Goal: Task Accomplishment & Management: Manage account settings

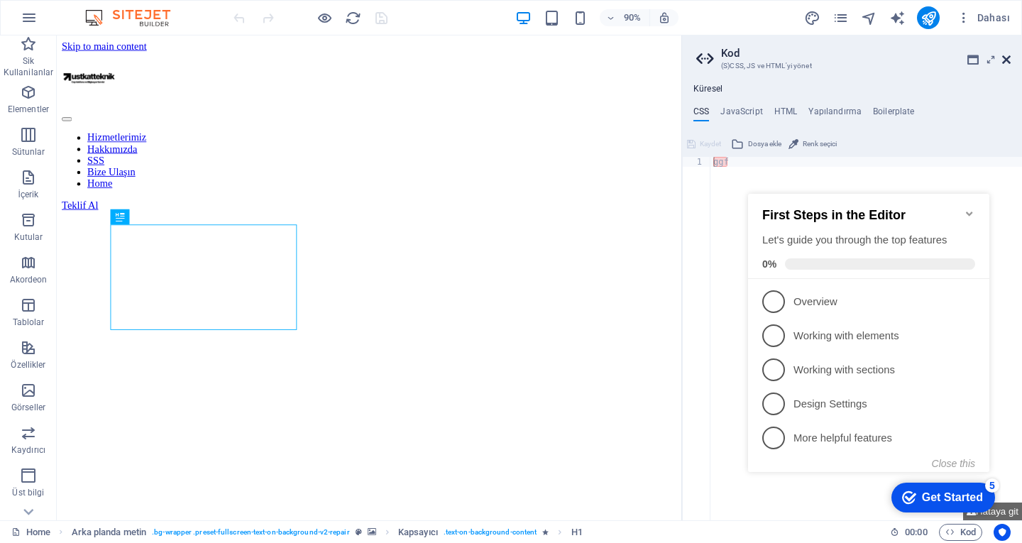
click at [1009, 61] on icon at bounding box center [1006, 59] width 9 height 11
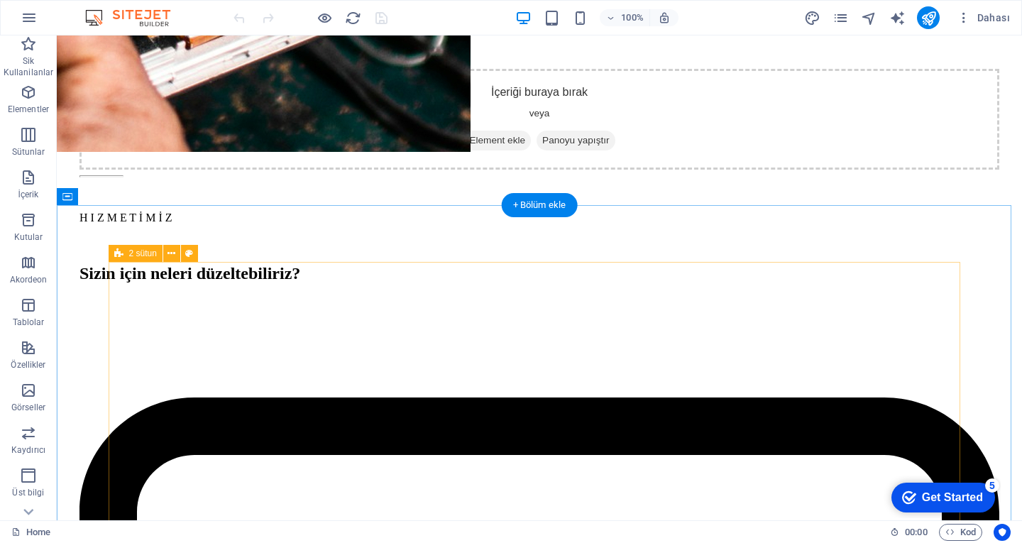
scroll to position [1774, 0]
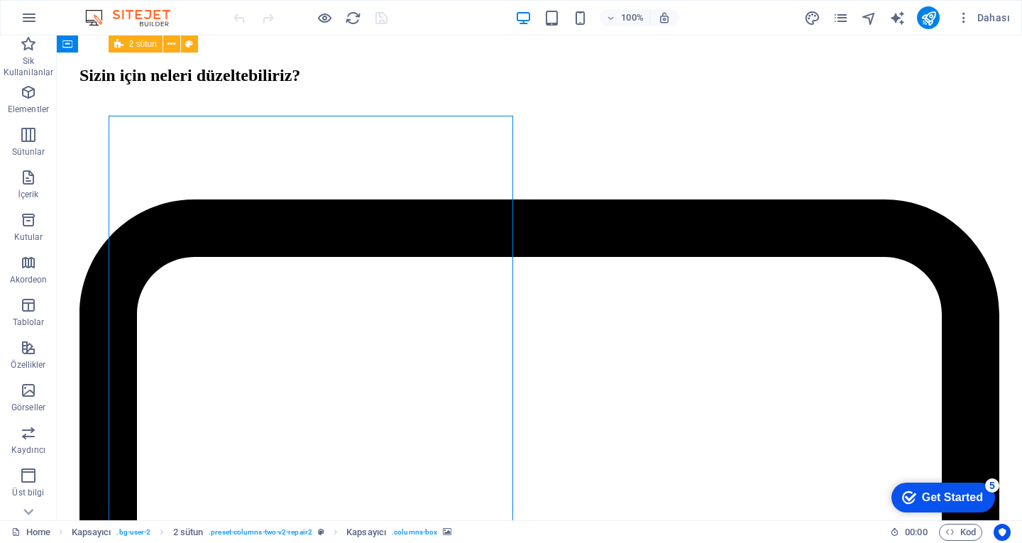
select select "px"
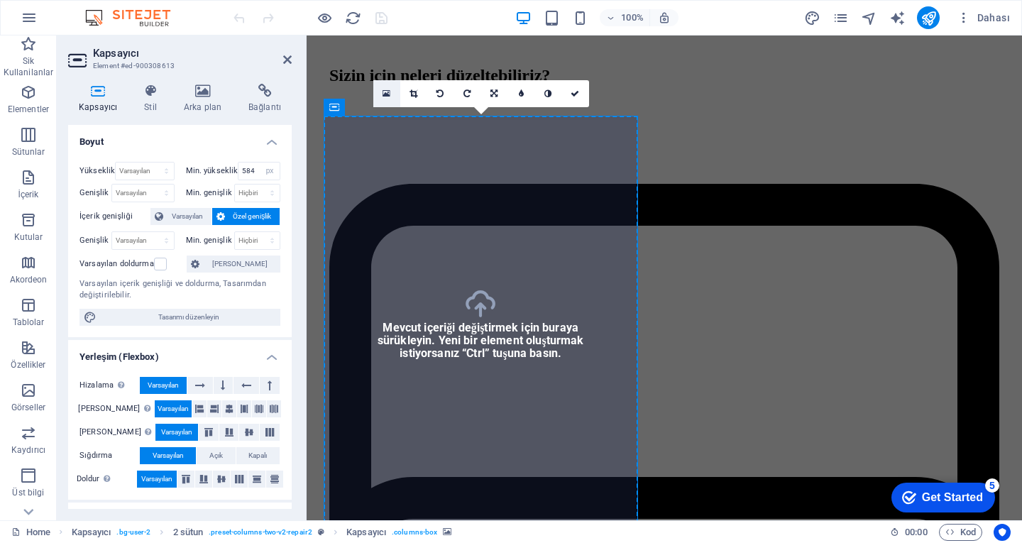
click at [386, 98] on icon at bounding box center [387, 94] width 8 height 10
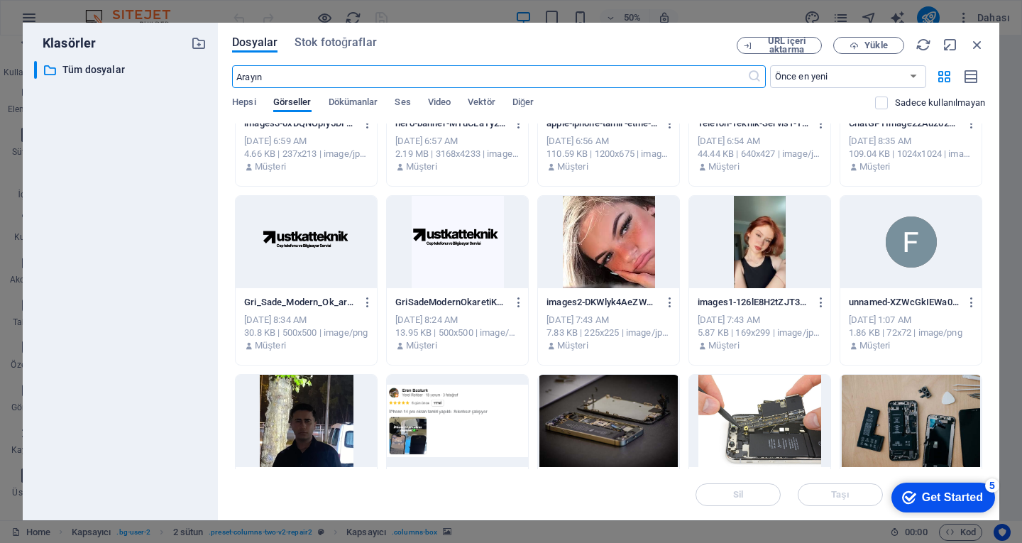
scroll to position [540, 0]
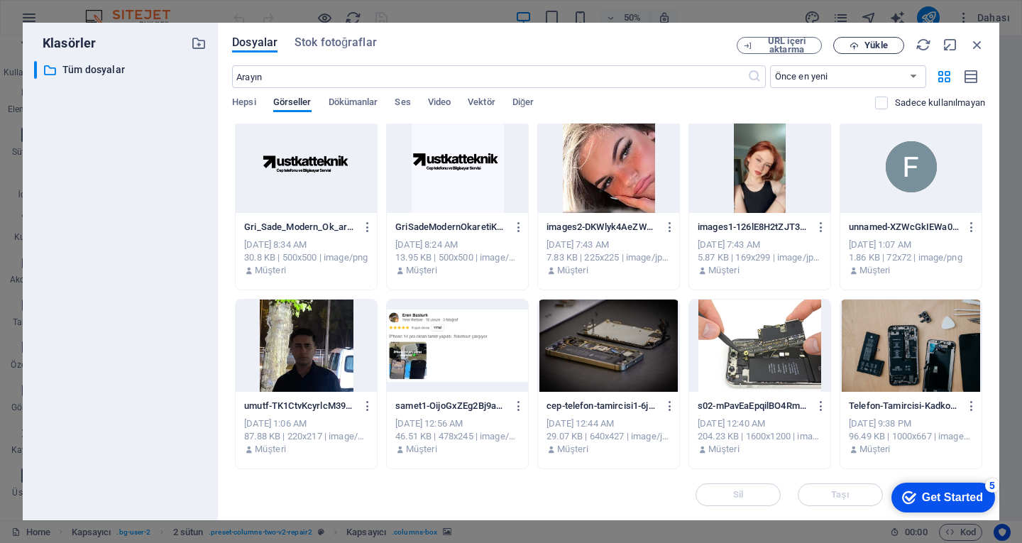
click at [863, 48] on span "Yükle" at bounding box center [869, 45] width 58 height 9
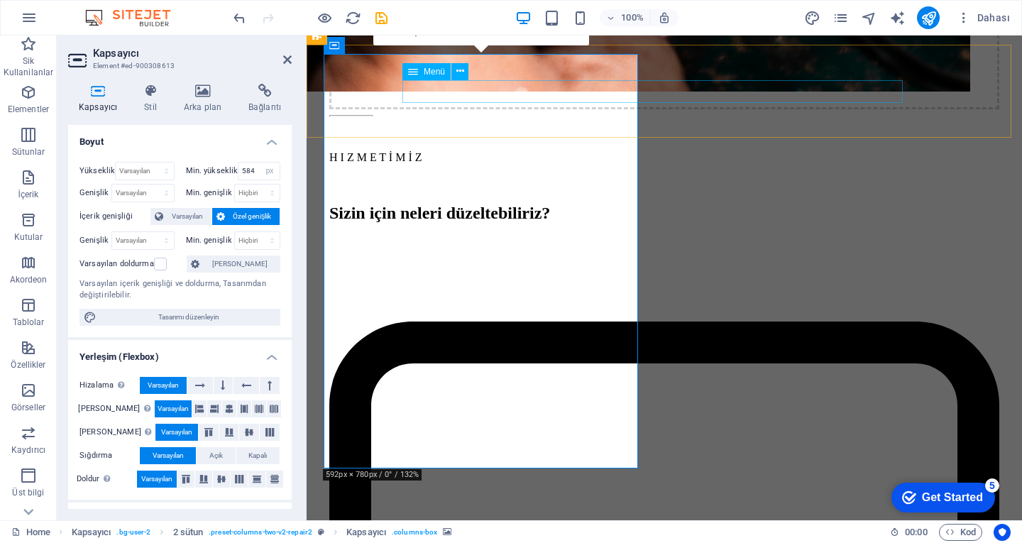
scroll to position [1633, 0]
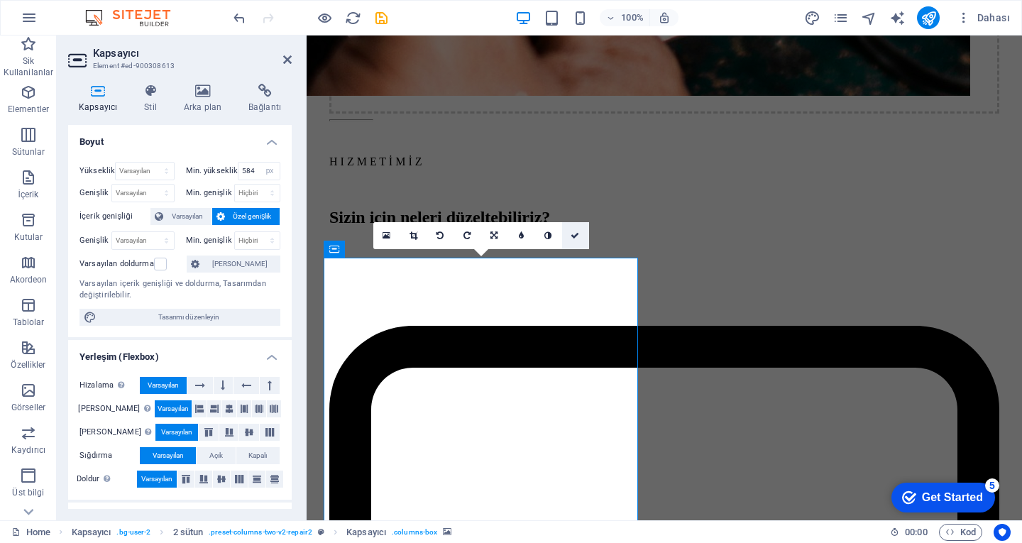
drag, startPoint x: 571, startPoint y: 231, endPoint x: 698, endPoint y: 158, distance: 146.6
click at [571, 231] on icon at bounding box center [575, 235] width 9 height 9
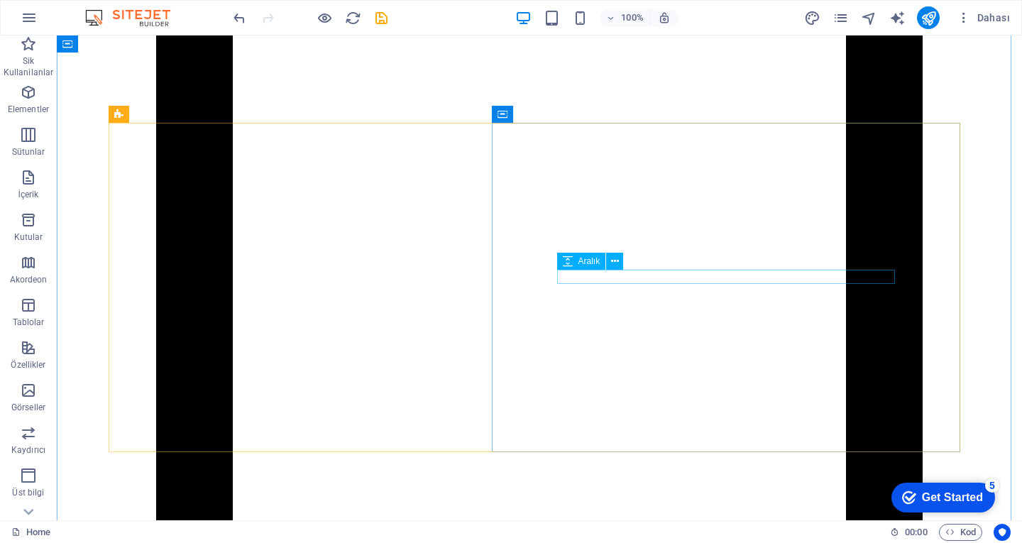
scroll to position [3265, 0]
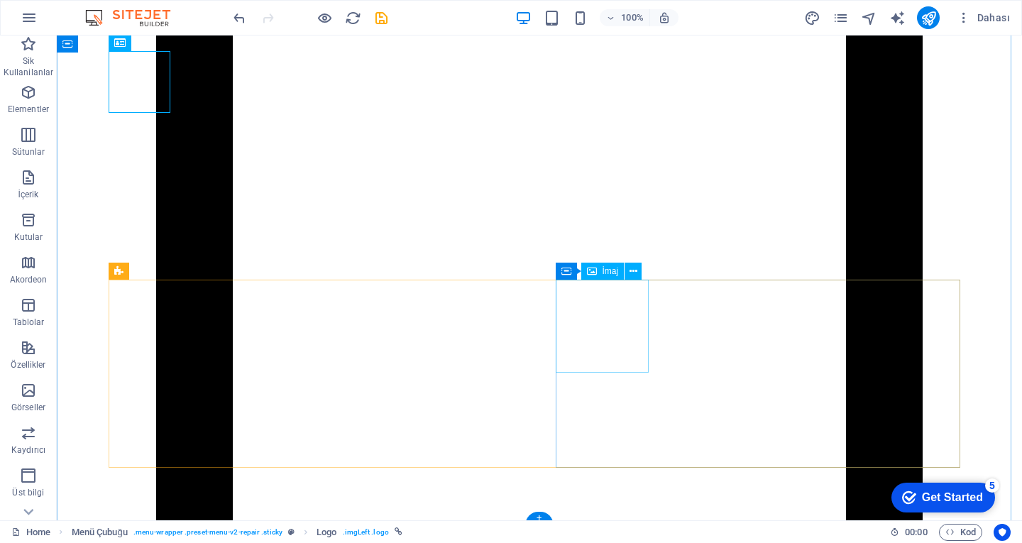
select select "px"
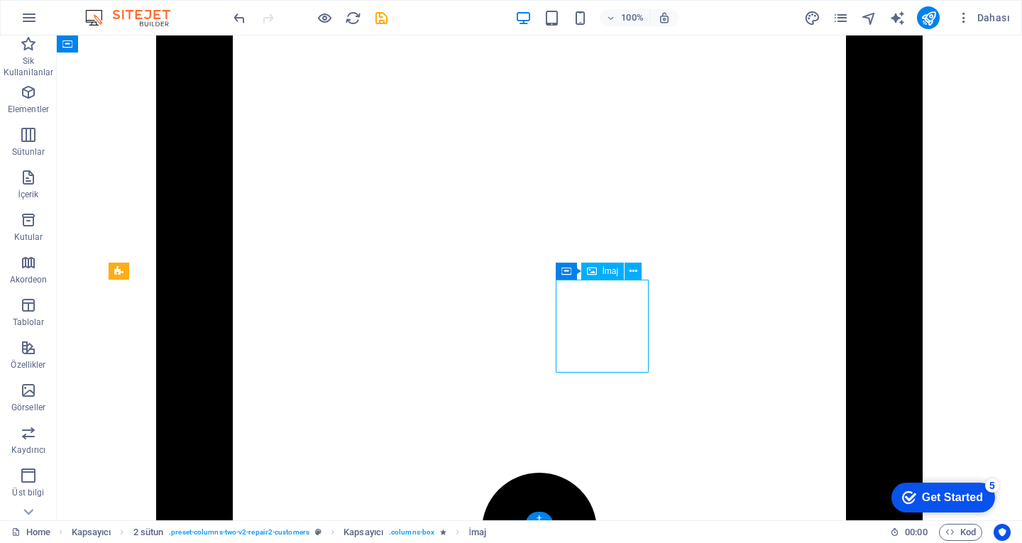
select select "px"
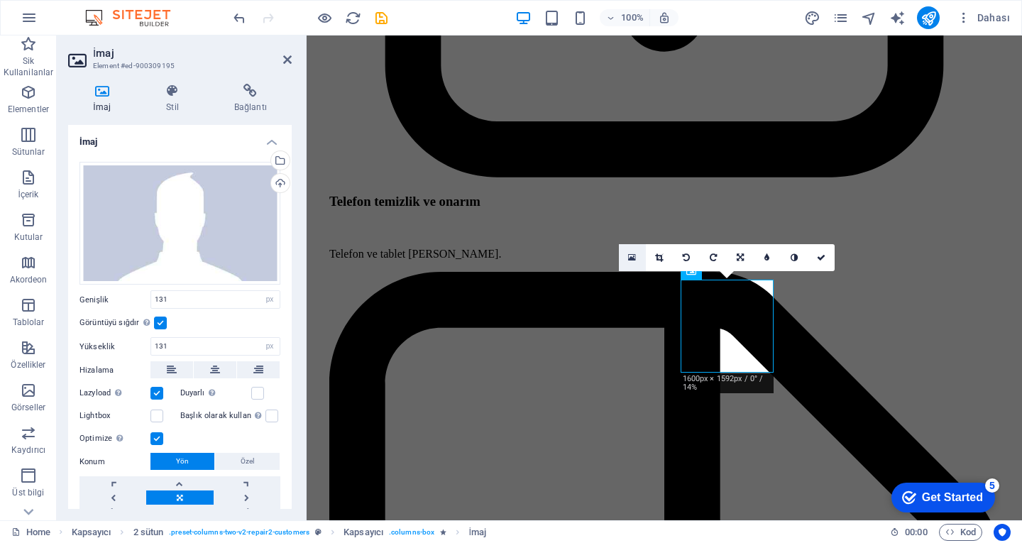
click at [630, 251] on link at bounding box center [632, 257] width 27 height 27
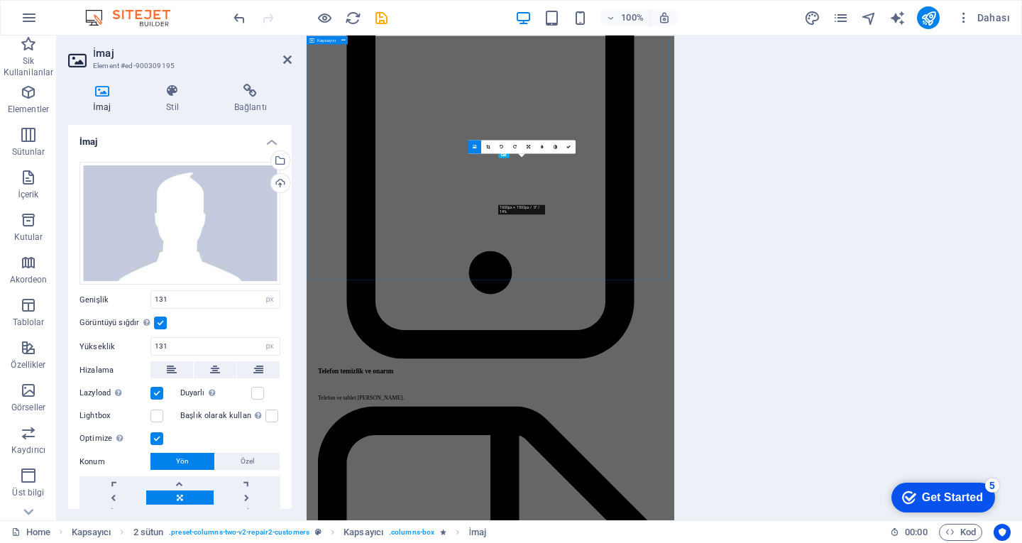
scroll to position [3820, 0]
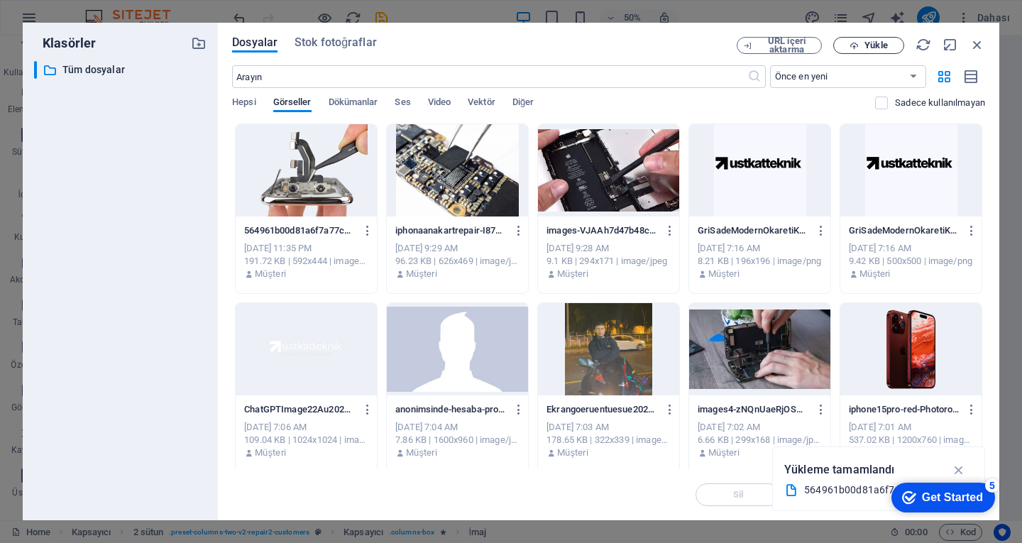
click at [869, 45] on span "Yükle" at bounding box center [876, 45] width 23 height 9
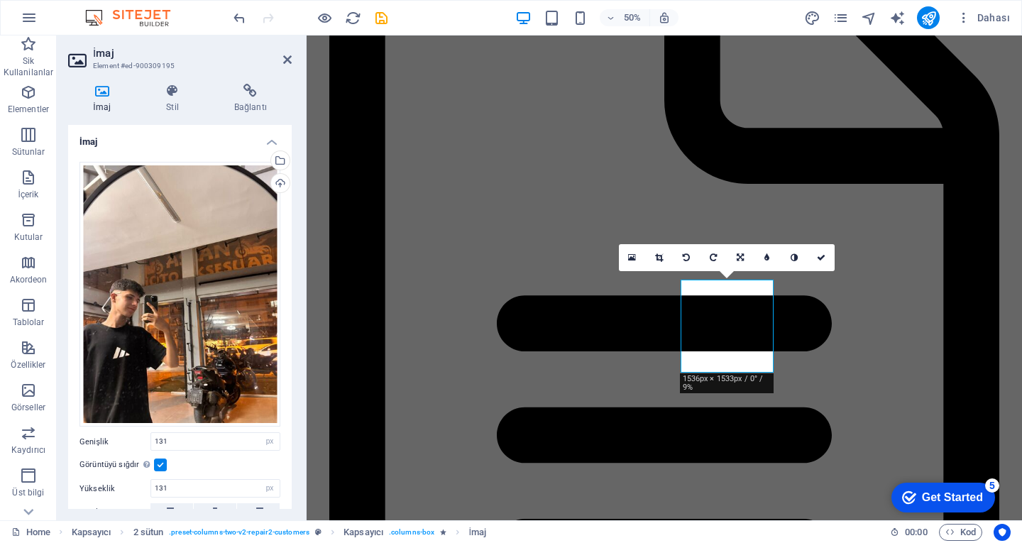
scroll to position [3397, 0]
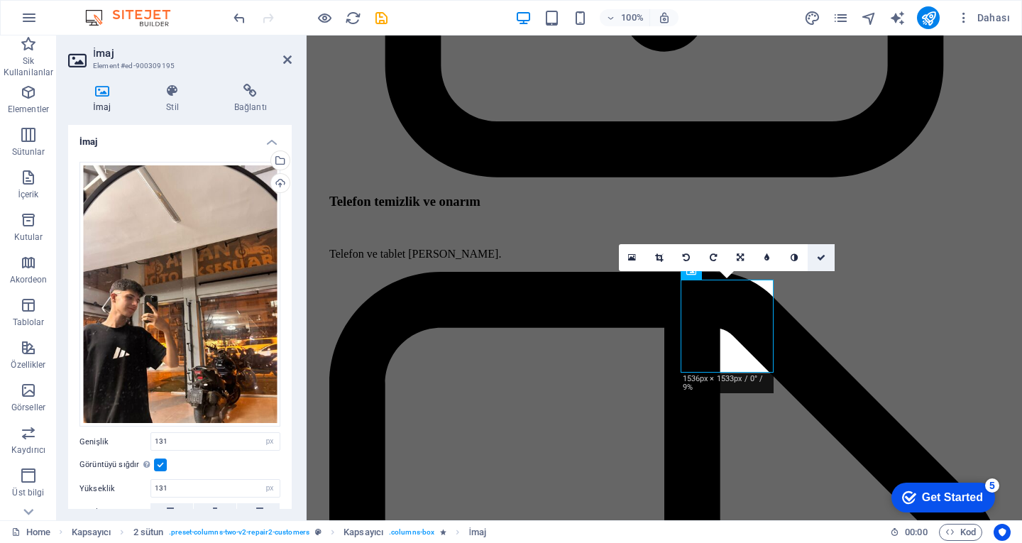
click at [823, 256] on icon at bounding box center [821, 257] width 9 height 9
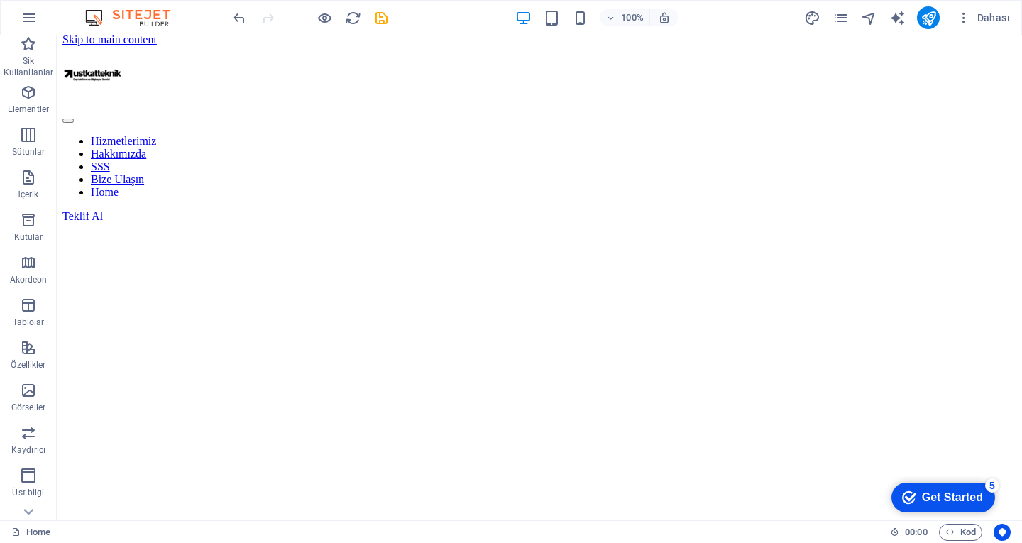
scroll to position [0, 0]
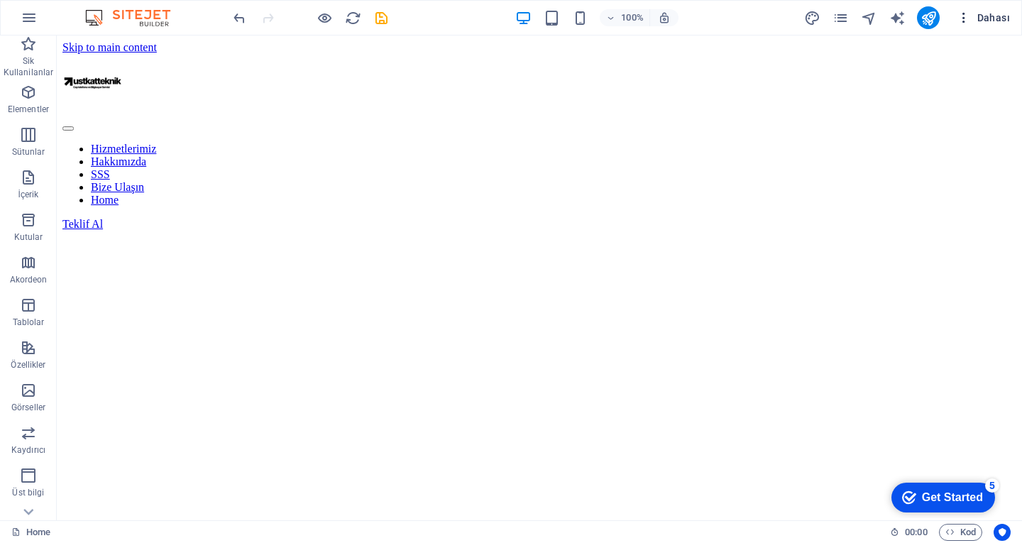
click at [968, 13] on icon "button" at bounding box center [964, 18] width 14 height 14
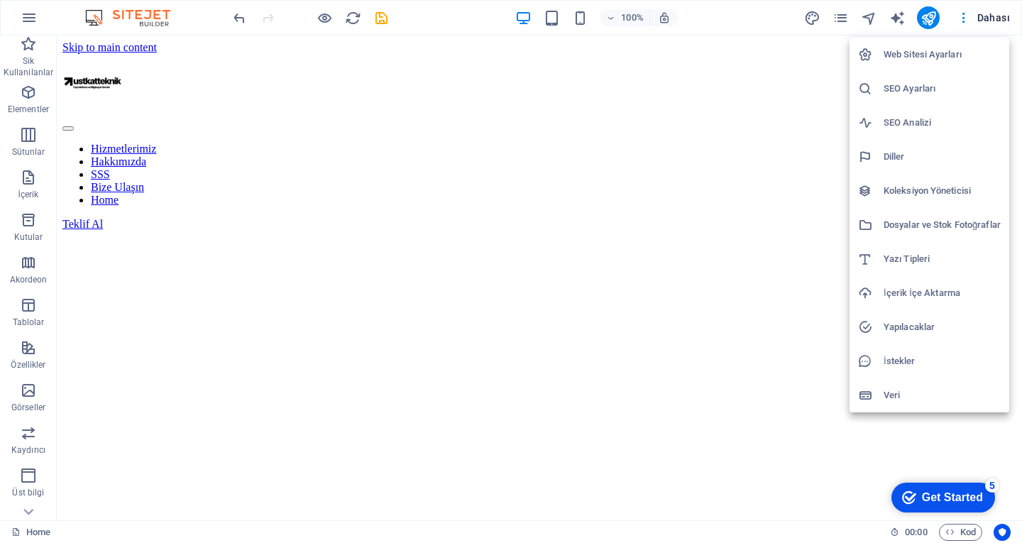
click at [925, 62] on h6 "Web Sitesi Ayarları" at bounding box center [942, 54] width 117 height 17
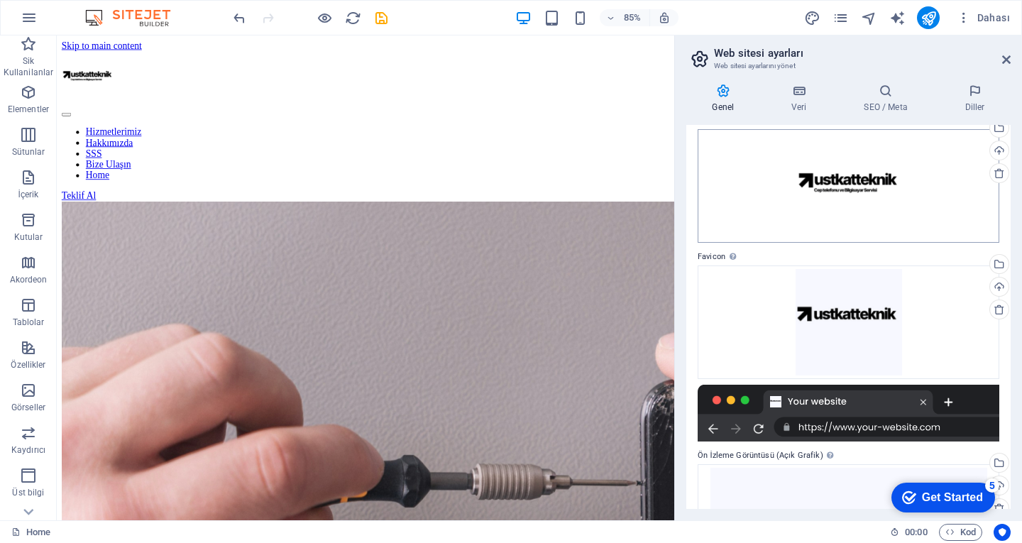
scroll to position [31, 0]
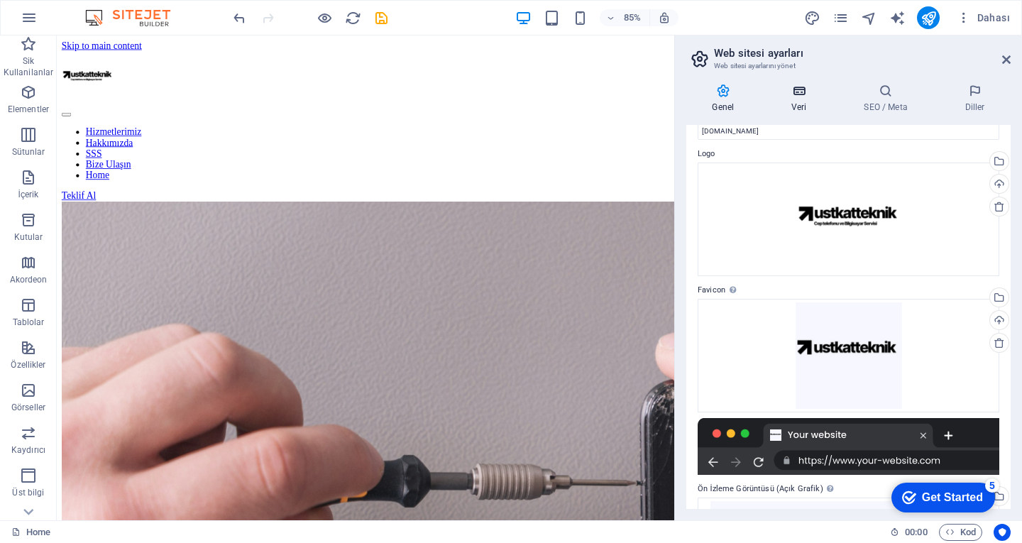
click at [804, 92] on icon at bounding box center [799, 91] width 67 height 14
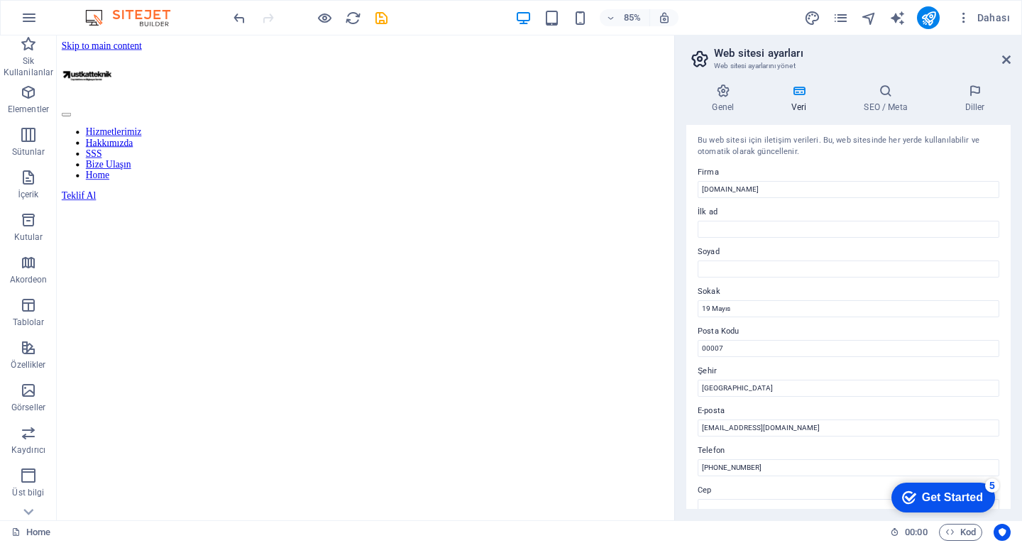
scroll to position [0, 0]
click at [884, 100] on h4 "SEO / Meta" at bounding box center [888, 99] width 101 height 30
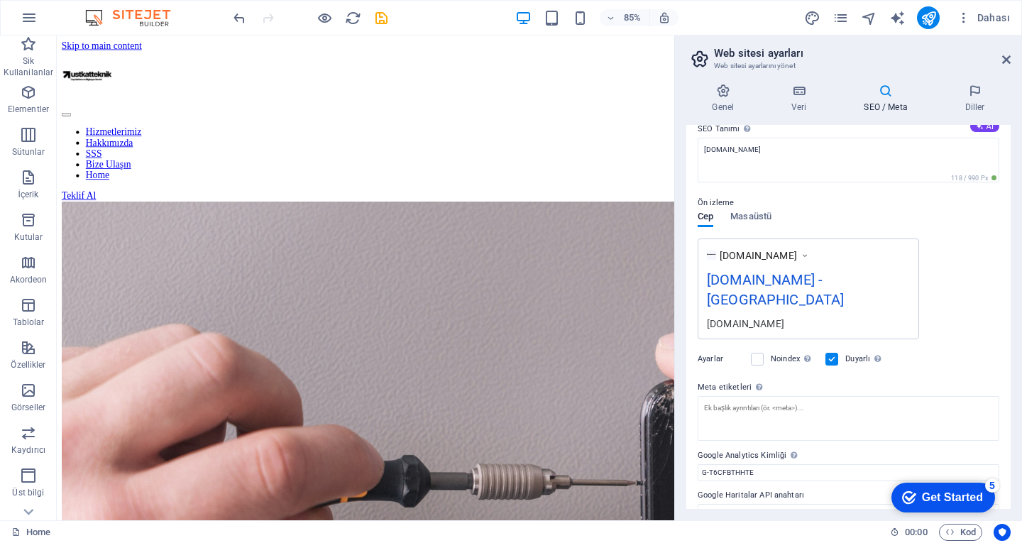
scroll to position [138, 0]
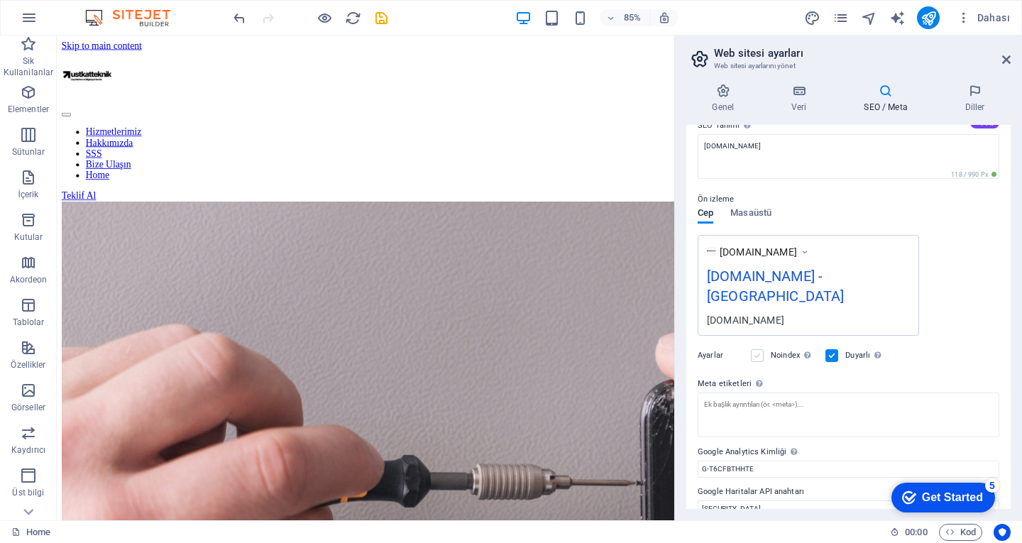
click at [762, 349] on label at bounding box center [757, 355] width 13 height 13
click at [0, 0] on input "Noindex Arama motorlarına bu web sitesini arama sonuçlarından hariç tutmaları t…" at bounding box center [0, 0] width 0 height 0
click at [843, 347] on div "Duyarlı Web sitesinin ekran çözünürlüğüne bağlı olarak duyarlı olup olmaması [D…" at bounding box center [854, 355] width 59 height 17
click at [833, 349] on label at bounding box center [831, 355] width 13 height 13
click at [0, 0] on input "Duyarlı Web sitesinin ekran çözünürlüğüne bağlı olarak duyarlı olup olmaması [D…" at bounding box center [0, 0] width 0 height 0
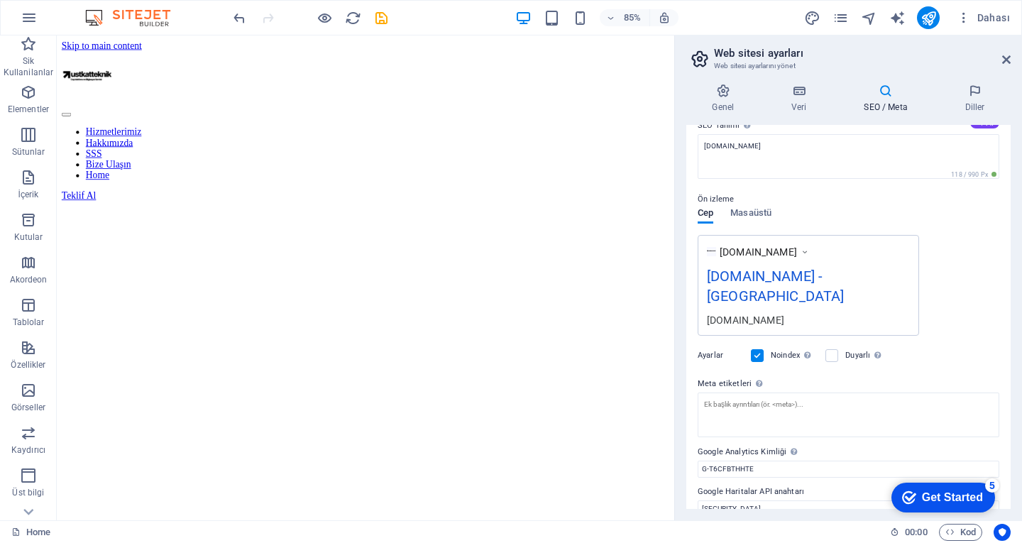
click at [755, 349] on label at bounding box center [757, 355] width 13 height 13
click at [0, 0] on input "Noindex Arama motorlarına bu web sitesini arama sonuçlarından hariç tutmaları t…" at bounding box center [0, 0] width 0 height 0
click at [755, 349] on label at bounding box center [757, 355] width 13 height 13
click at [0, 0] on input "Noindex Arama motorlarına bu web sitesini arama sonuçlarından hariç tutmaları t…" at bounding box center [0, 0] width 0 height 0
click at [833, 349] on label at bounding box center [831, 355] width 13 height 13
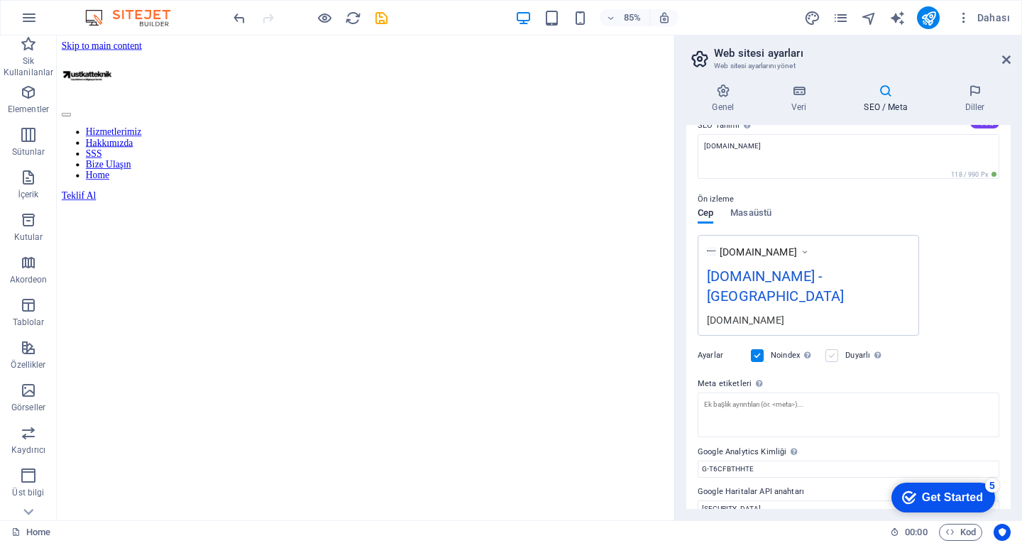
click at [0, 0] on input "Duyarlı Web sitesinin ekran çözünürlüğüne bağlı olarak duyarlı olup olmaması [D…" at bounding box center [0, 0] width 0 height 0
click at [756, 349] on label at bounding box center [757, 355] width 13 height 13
click at [0, 0] on input "Noindex Arama motorlarına bu web sitesini arama sonuçlarından hariç tutmaları t…" at bounding box center [0, 0] width 0 height 0
click at [755, 213] on div "Ön izleme Cep Masaüstü [DOMAIN_NAME] [DOMAIN_NAME] - [GEOGRAPHIC_DATA] [DOMAIN_…" at bounding box center [849, 258] width 302 height 156
click at [755, 213] on span "Masaüstü" at bounding box center [750, 214] width 41 height 20
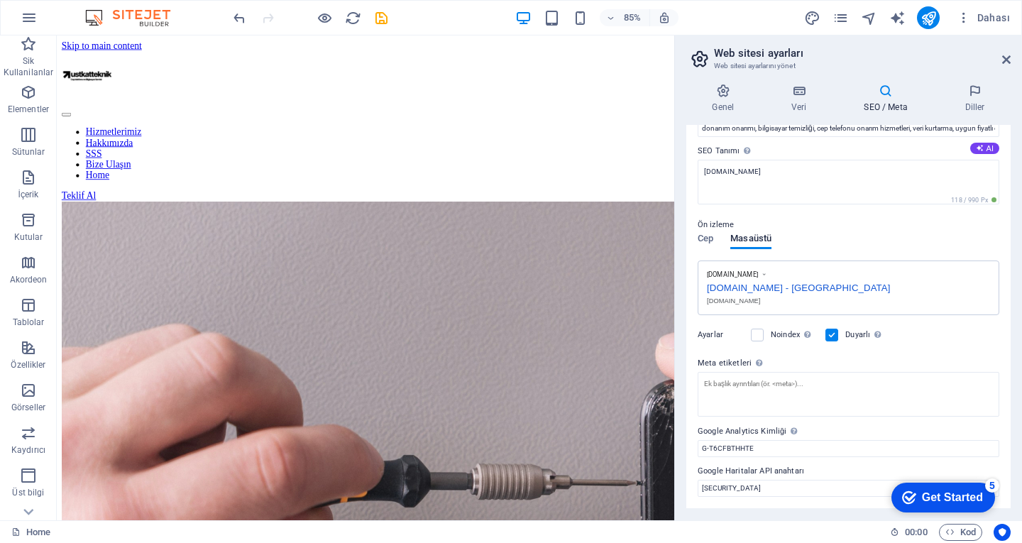
scroll to position [112, 0]
click at [761, 339] on label at bounding box center [757, 335] width 13 height 13
click at [0, 0] on input "Noindex Arama motorlarına bu web sitesini arama sonuçlarından hariç tutmaları t…" at bounding box center [0, 0] width 0 height 0
click at [761, 339] on label at bounding box center [757, 335] width 13 height 13
click at [0, 0] on input "Noindex Arama motorlarına bu web sitesini arama sonuçlarından hariç tutmaları t…" at bounding box center [0, 0] width 0 height 0
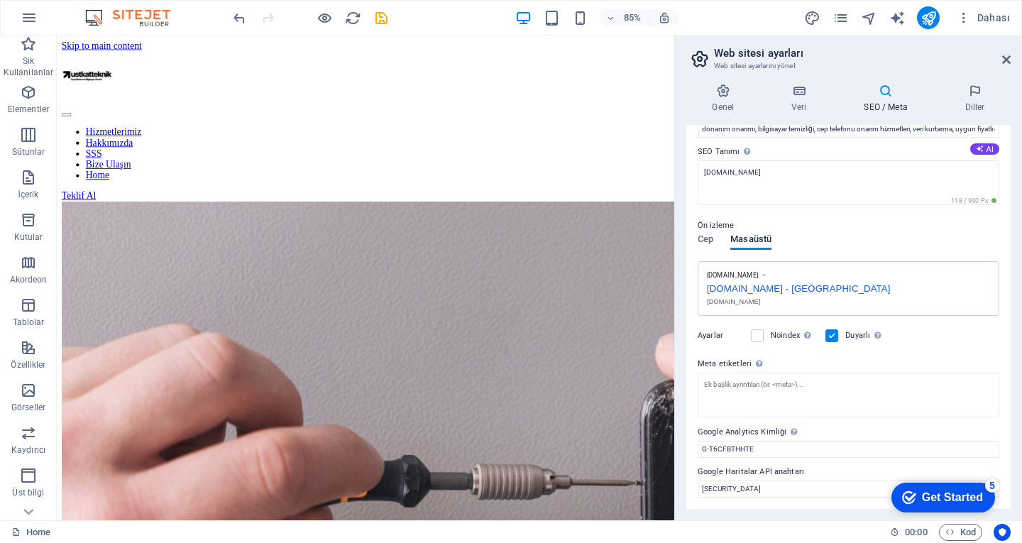
scroll to position [0, 0]
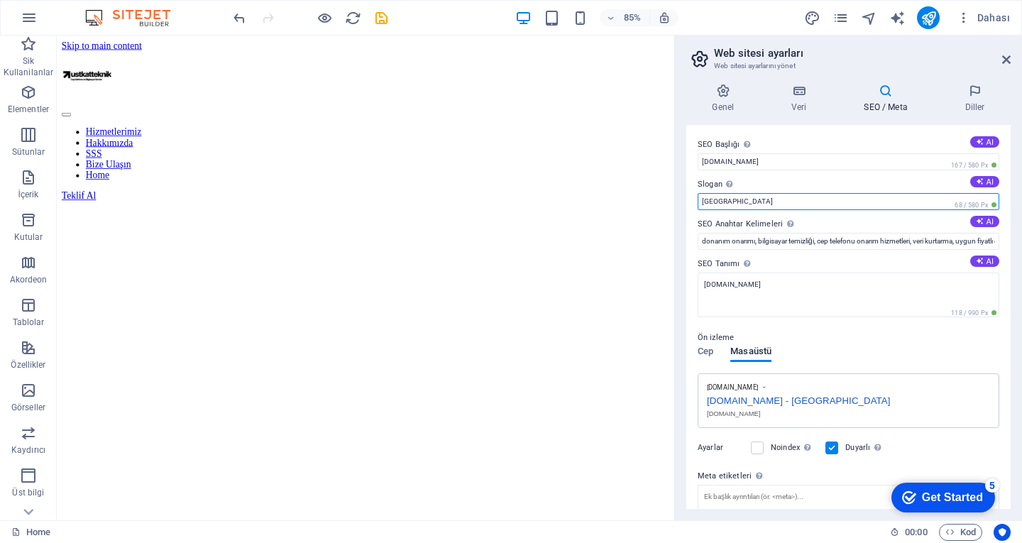
click at [743, 201] on input "[GEOGRAPHIC_DATA]" at bounding box center [849, 201] width 302 height 17
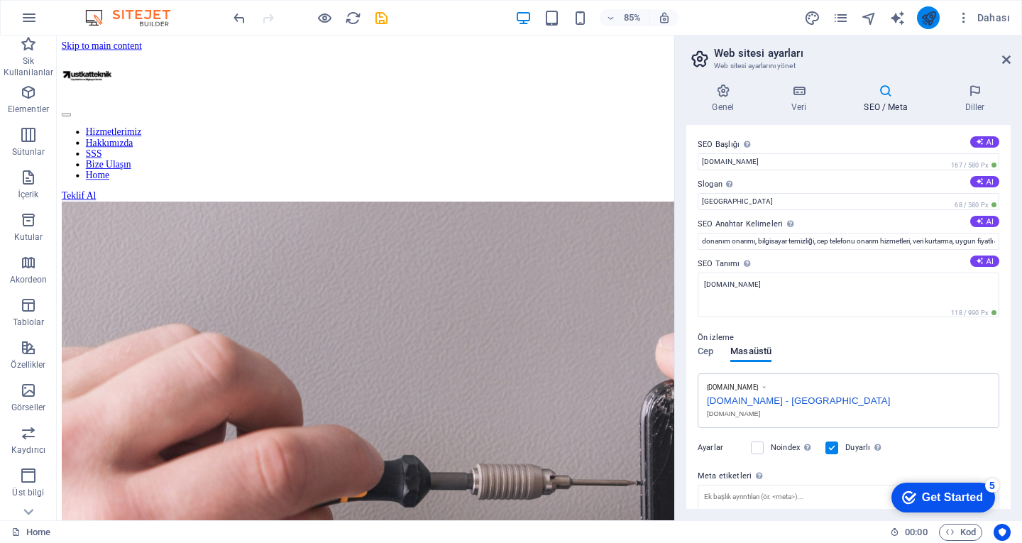
click at [932, 26] on button "publish" at bounding box center [928, 17] width 23 height 23
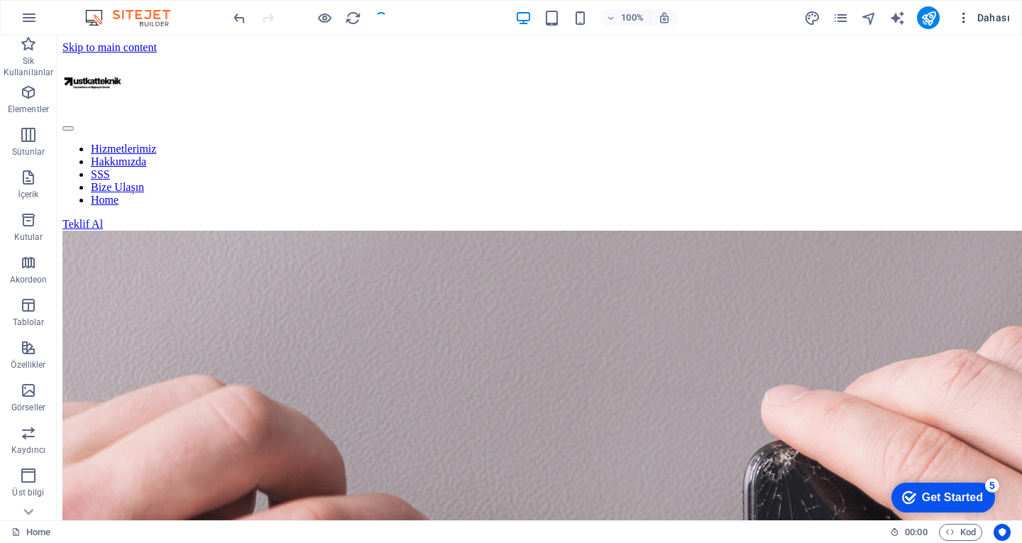
click at [962, 13] on icon "button" at bounding box center [964, 18] width 14 height 14
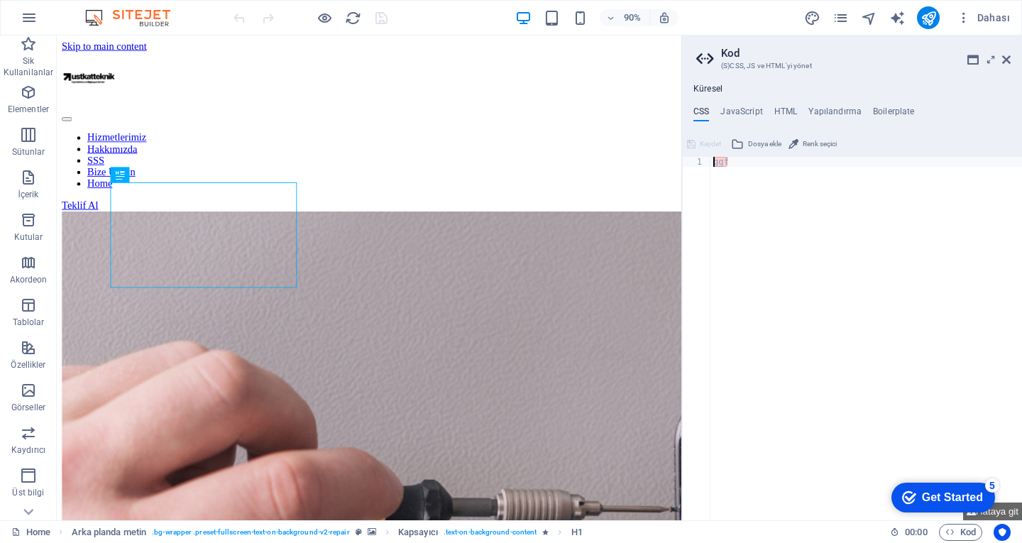
scroll to position [426, 0]
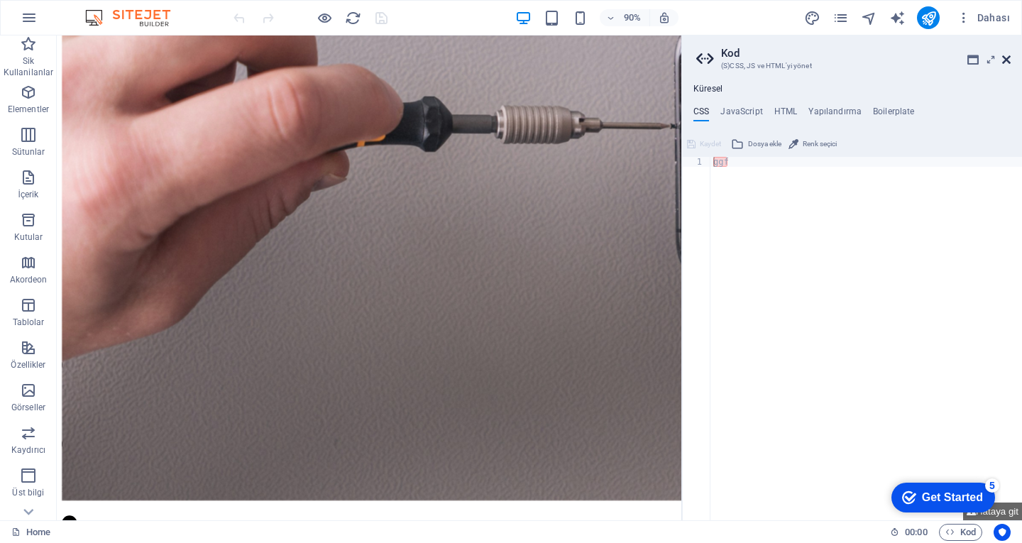
click at [1008, 58] on icon at bounding box center [1006, 59] width 9 height 11
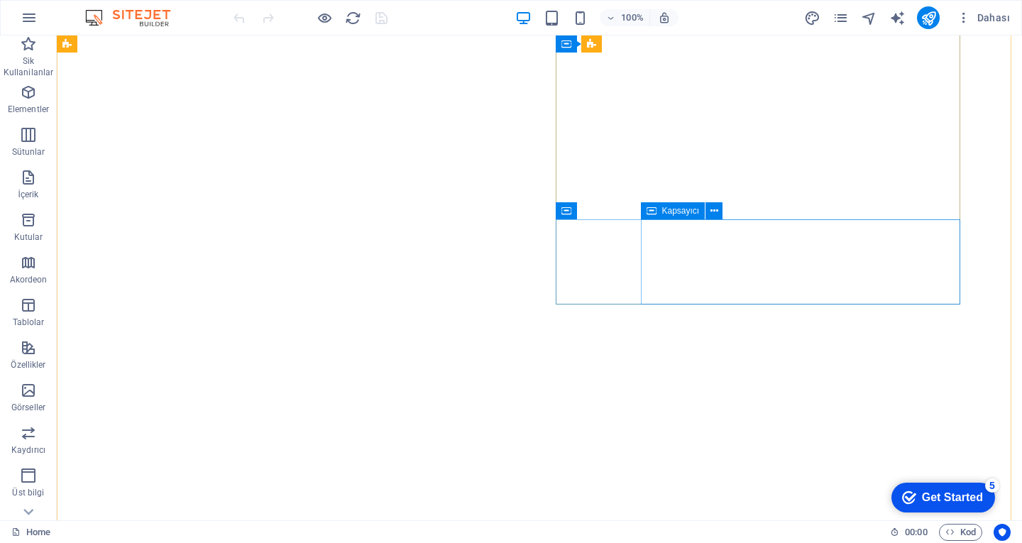
scroll to position [1207, 0]
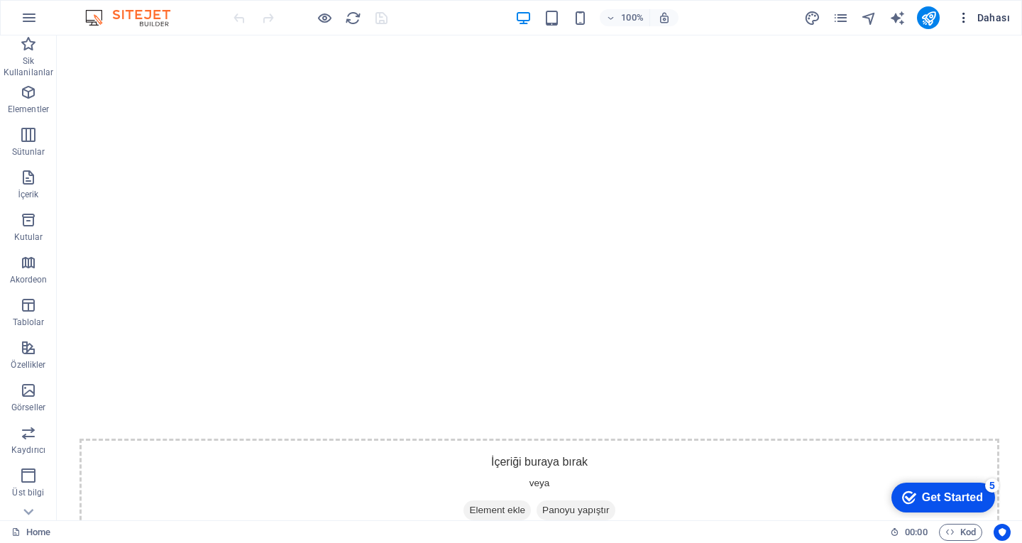
click at [965, 14] on icon "button" at bounding box center [964, 18] width 14 height 14
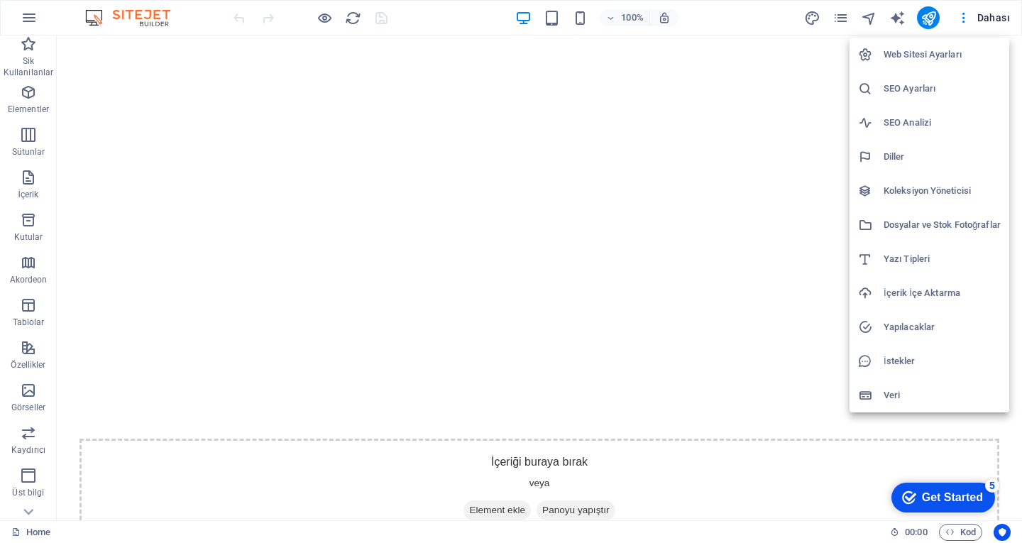
click at [843, 13] on div at bounding box center [511, 271] width 1022 height 543
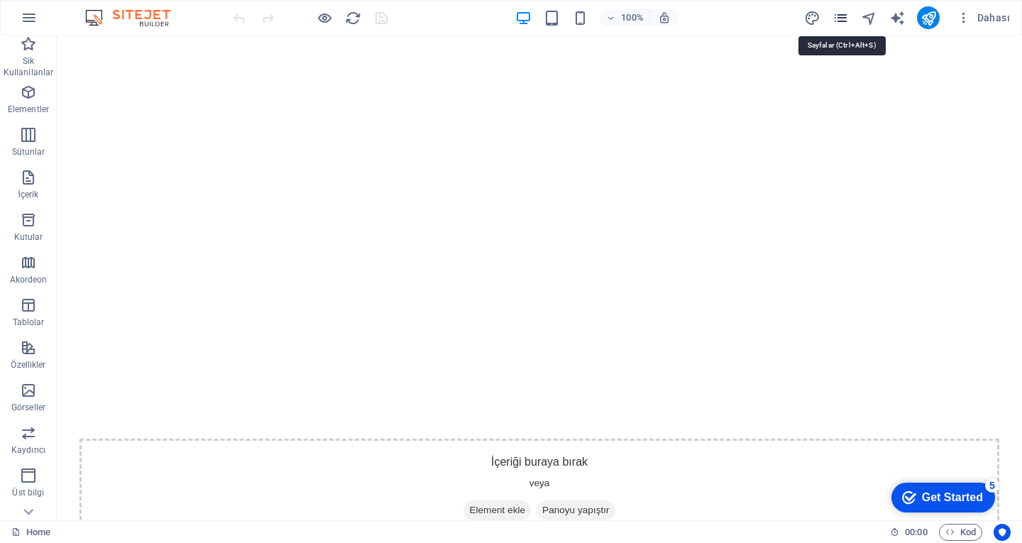
click at [843, 15] on icon "pages" at bounding box center [841, 18] width 16 height 16
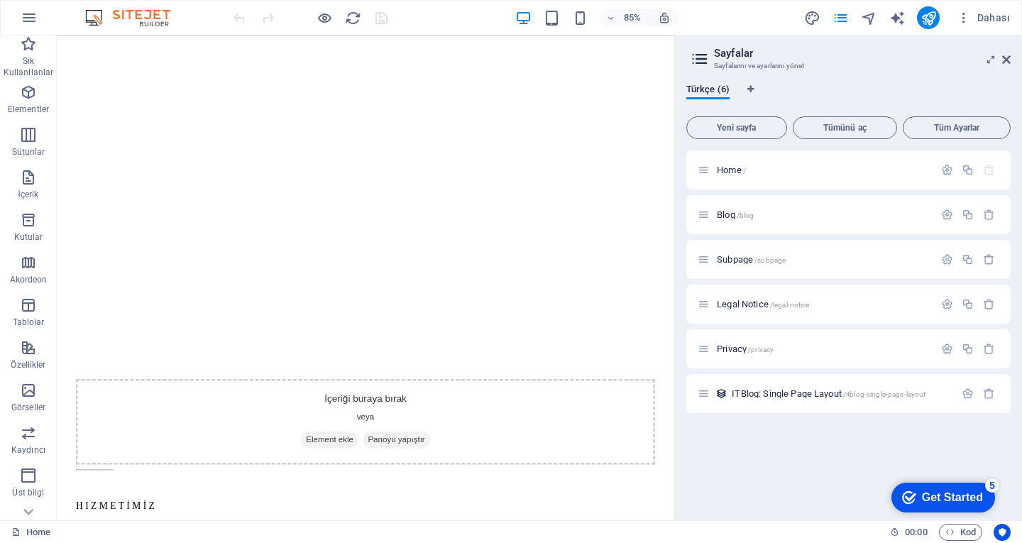
click at [1000, 55] on h2 "Sayfalar" at bounding box center [862, 53] width 297 height 13
drag, startPoint x: 1006, startPoint y: 58, endPoint x: 936, endPoint y: 21, distance: 78.7
click at [1006, 58] on icon at bounding box center [1006, 59] width 9 height 11
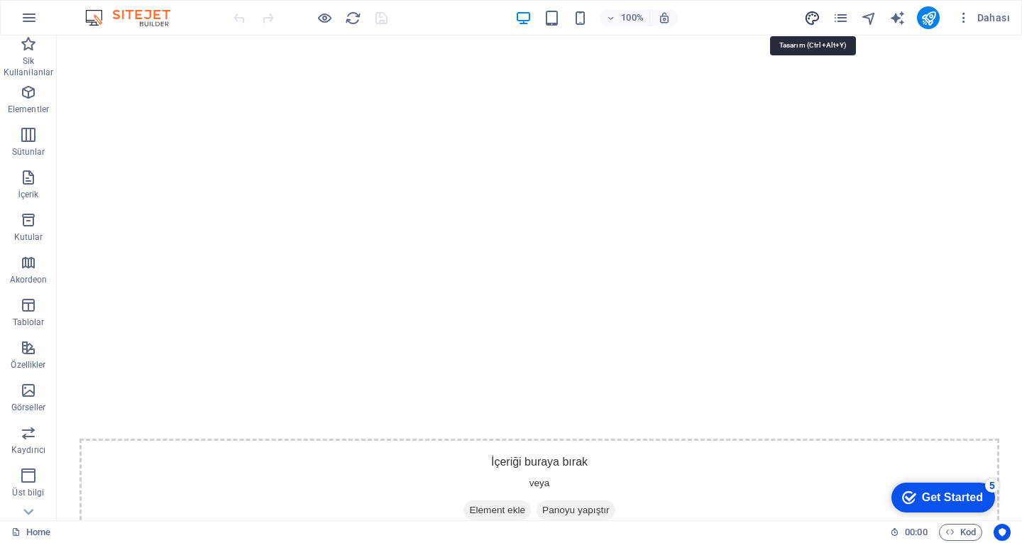
click at [808, 19] on icon "design" at bounding box center [812, 18] width 16 height 16
select select "px"
select select "400"
select select "px"
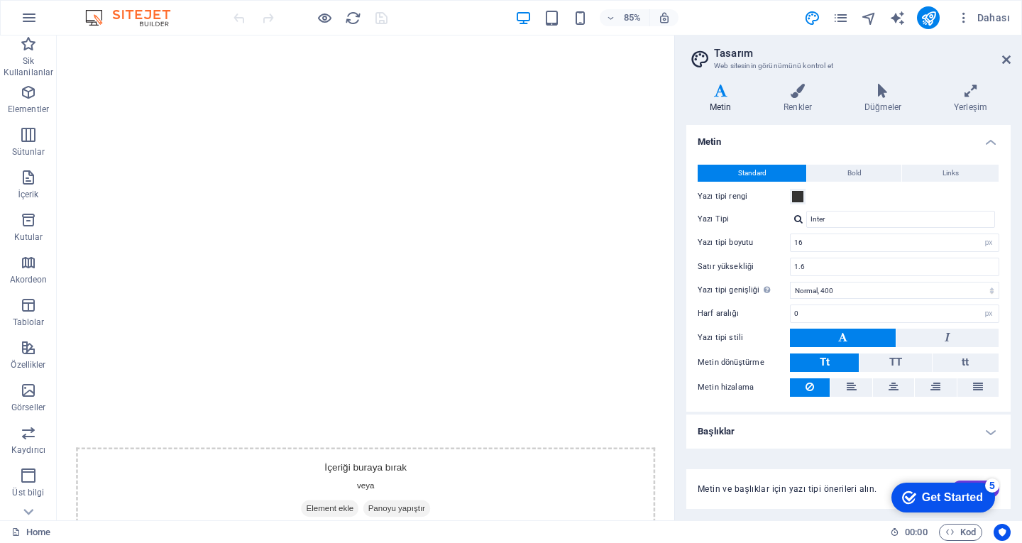
scroll to position [1288, 0]
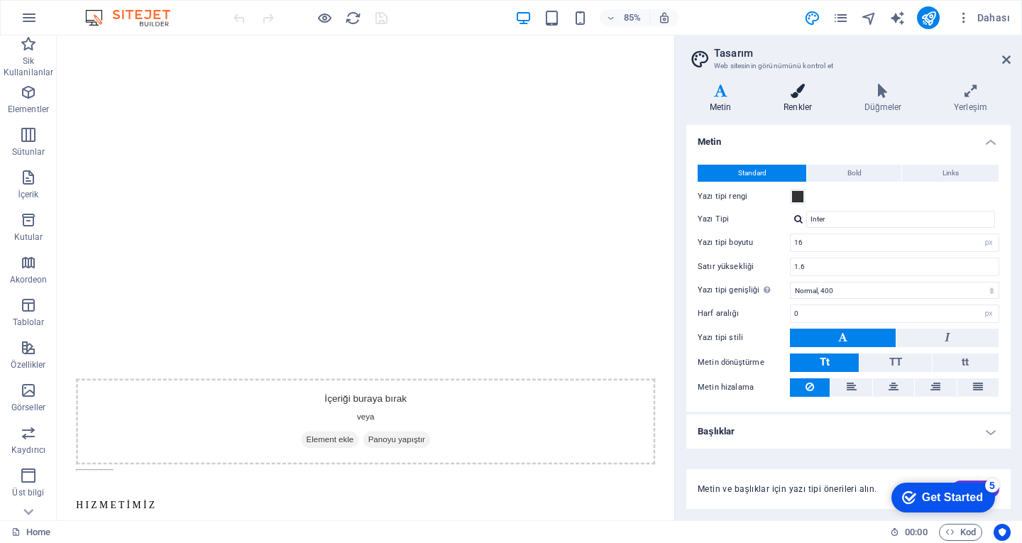
click at [795, 103] on h4 "Renkler" at bounding box center [800, 99] width 81 height 30
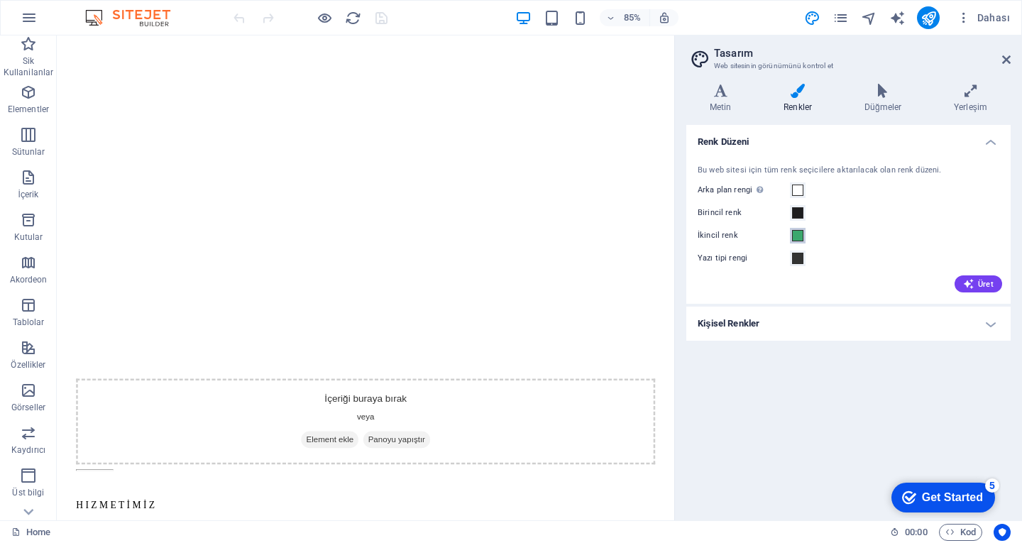
click at [802, 236] on span at bounding box center [797, 235] width 11 height 11
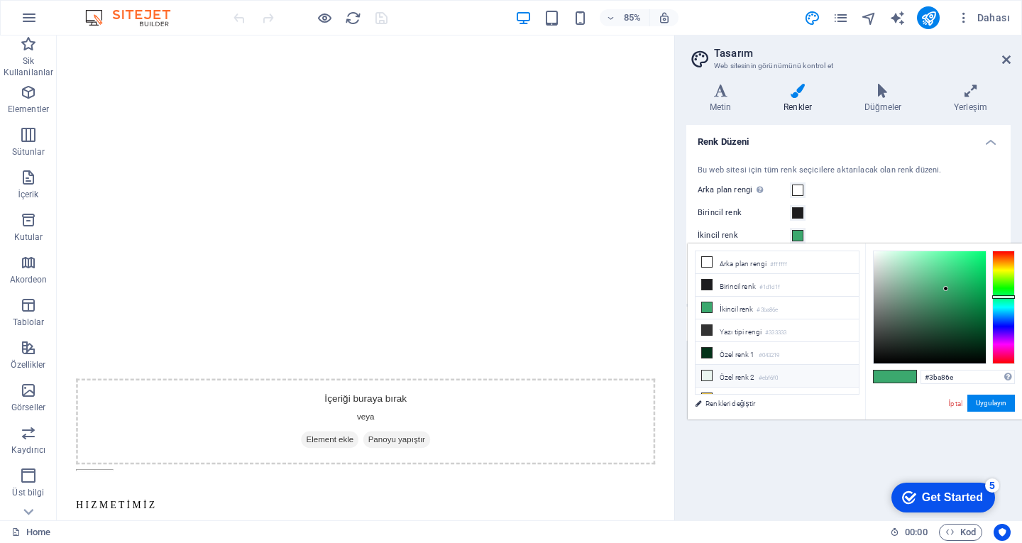
scroll to position [33, 0]
click at [708, 365] on icon at bounding box center [707, 365] width 10 height 10
type input "#f2c94c"
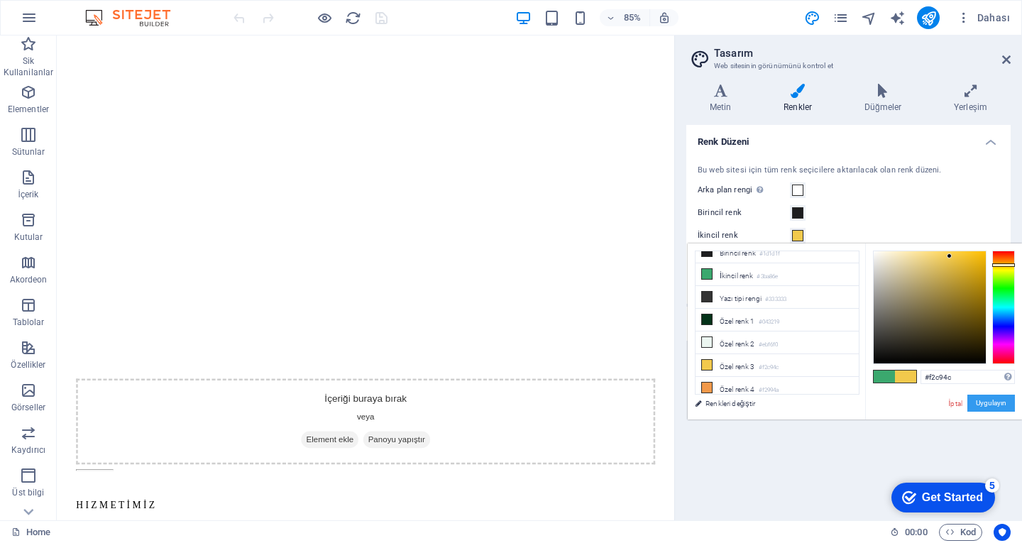
click at [998, 402] on button "Uygulayın" at bounding box center [991, 403] width 48 height 17
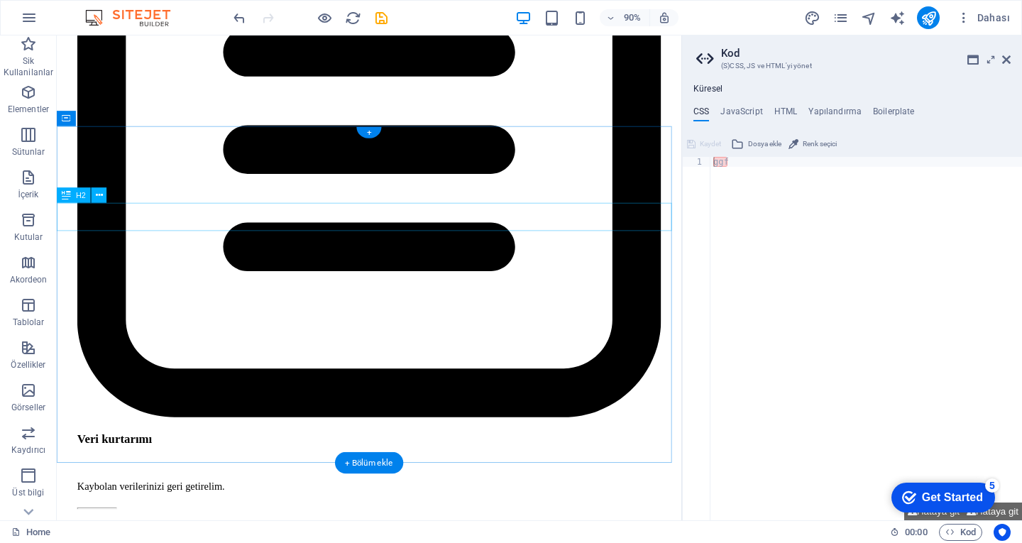
scroll to position [4160, 0]
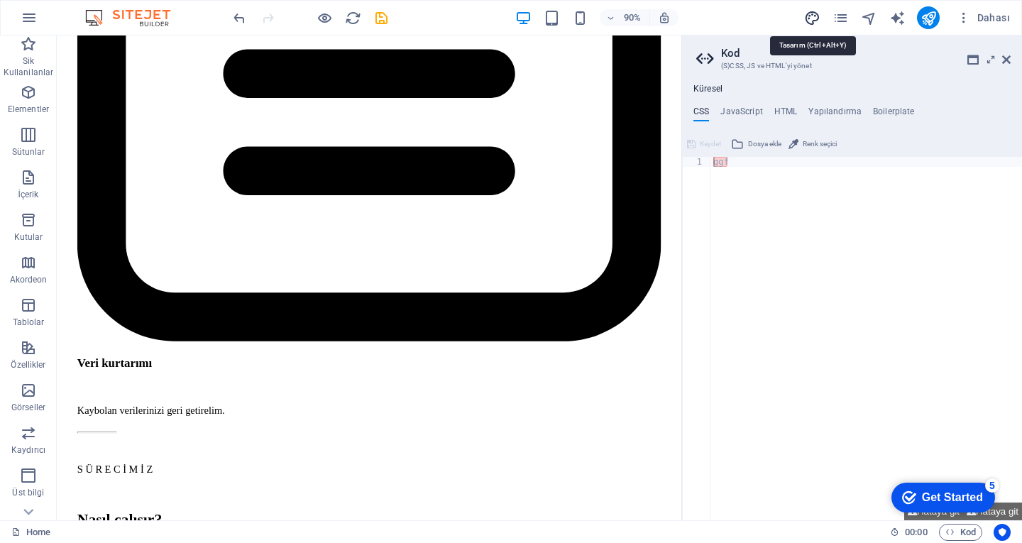
click at [818, 15] on icon "design" at bounding box center [812, 18] width 16 height 16
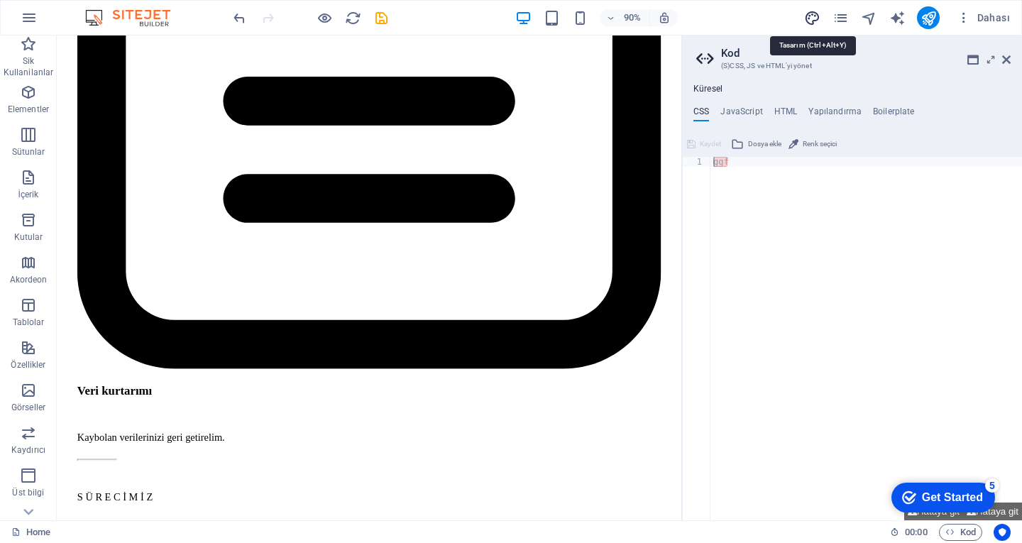
scroll to position [4058, 0]
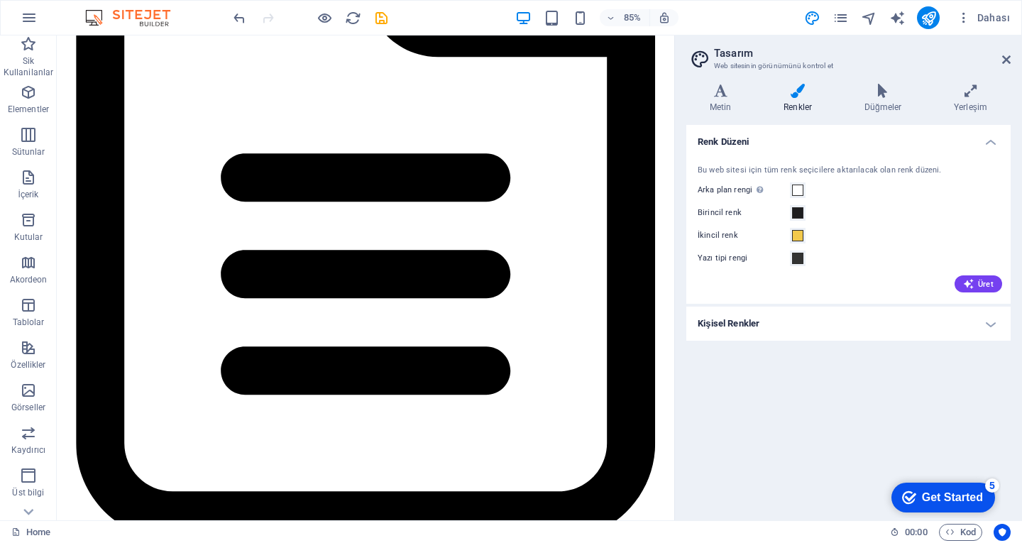
click at [838, 326] on h4 "Kişisel Renkler" at bounding box center [848, 324] width 324 height 34
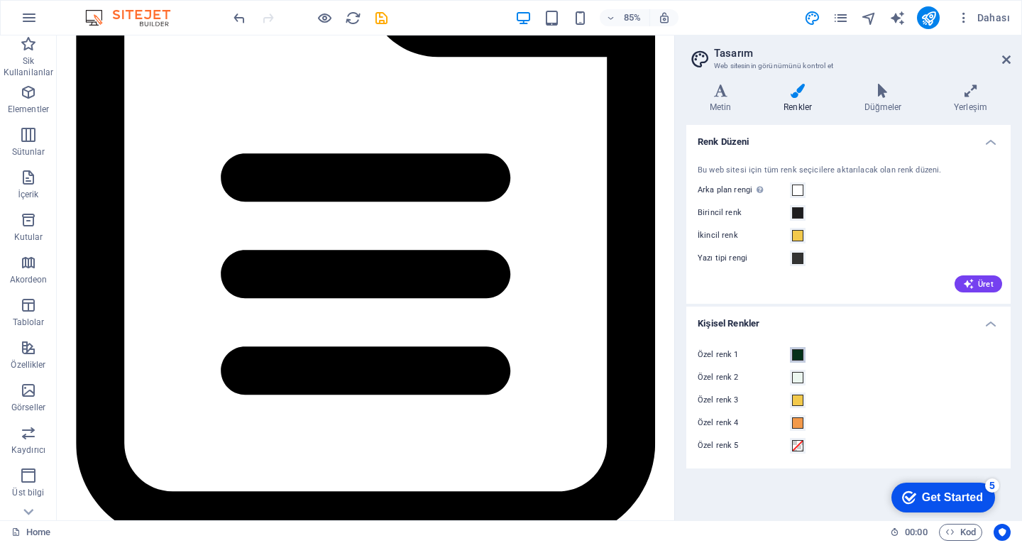
click at [791, 354] on button "Özel renk 1" at bounding box center [798, 355] width 16 height 16
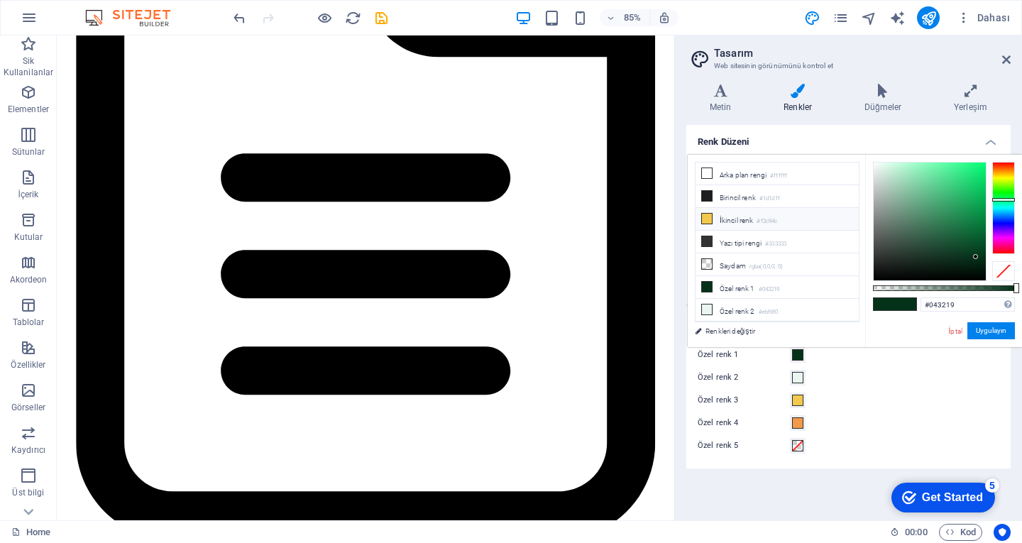
click at [718, 221] on li "İkincil renk #f2c94c" at bounding box center [777, 219] width 163 height 23
type input "#f2c94c"
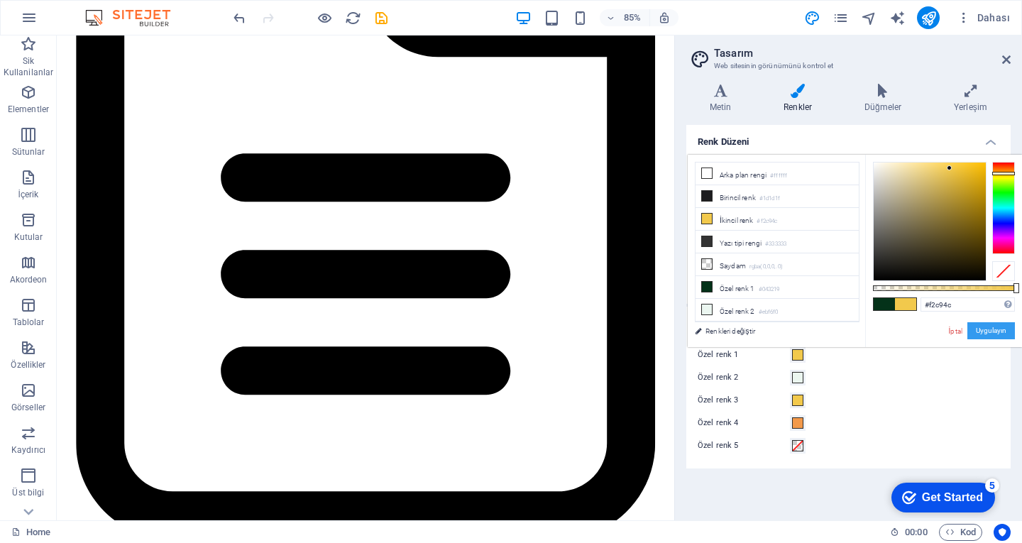
click at [992, 334] on button "Uygulayın" at bounding box center [991, 330] width 48 height 17
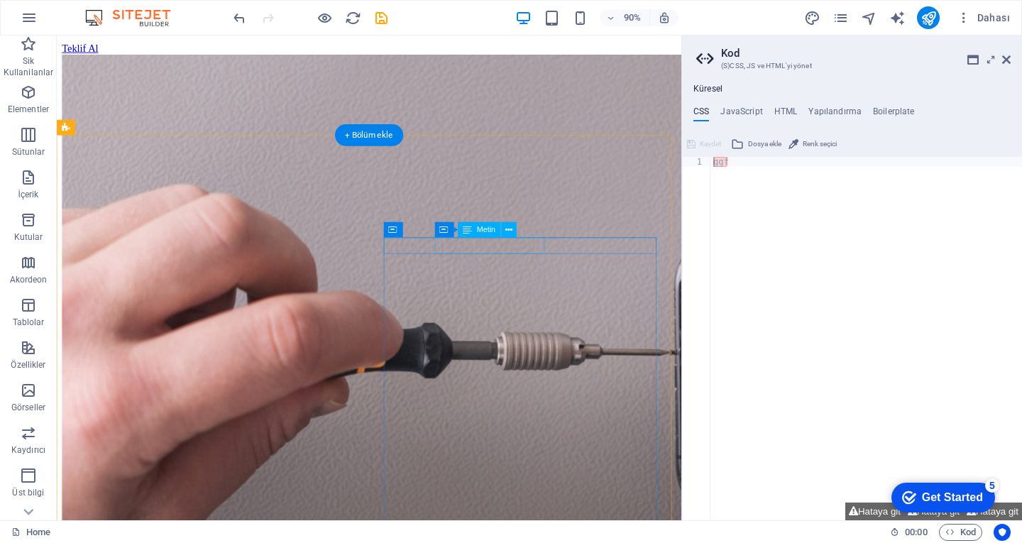
scroll to position [0, 0]
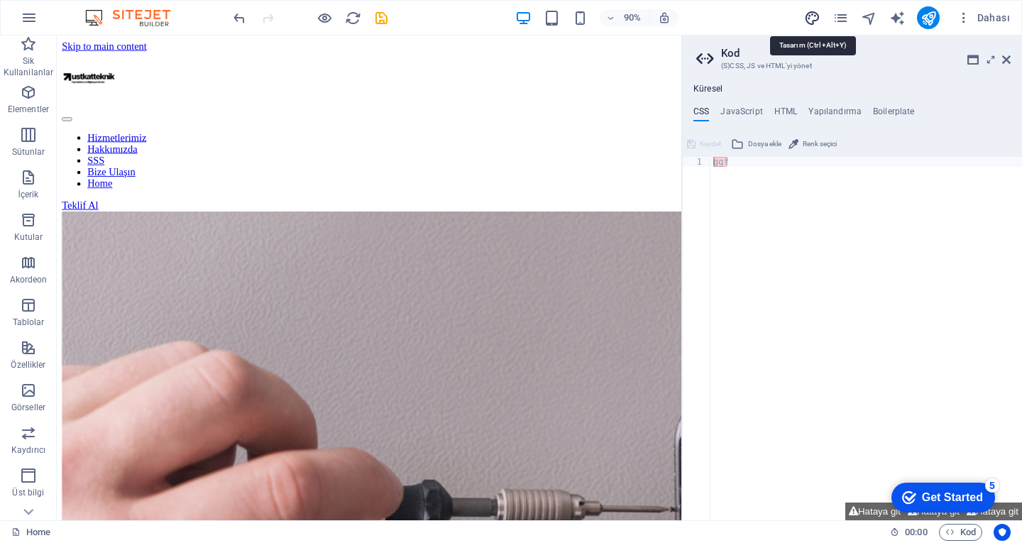
click at [816, 14] on icon "design" at bounding box center [812, 18] width 16 height 16
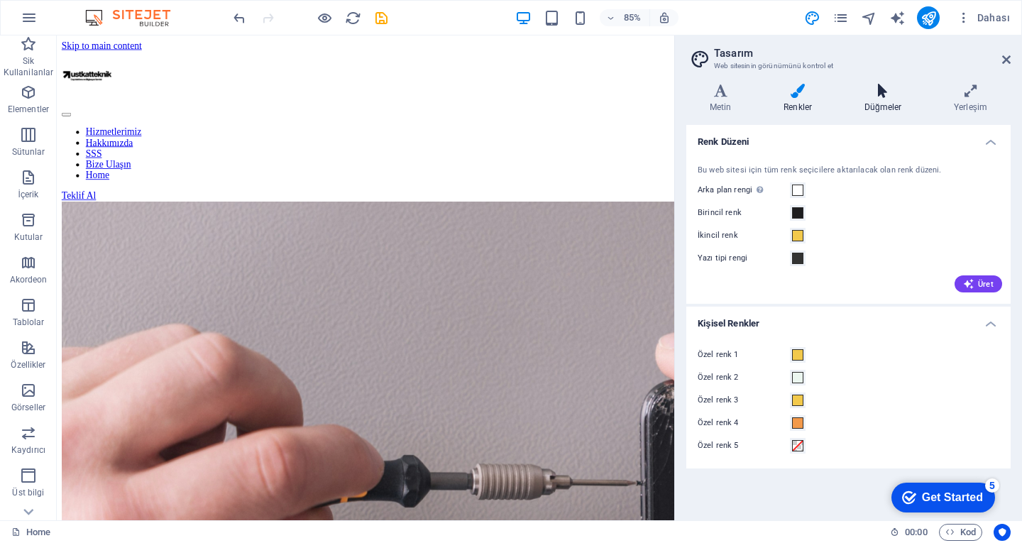
click at [878, 98] on h4 "Düğmeler" at bounding box center [885, 99] width 89 height 30
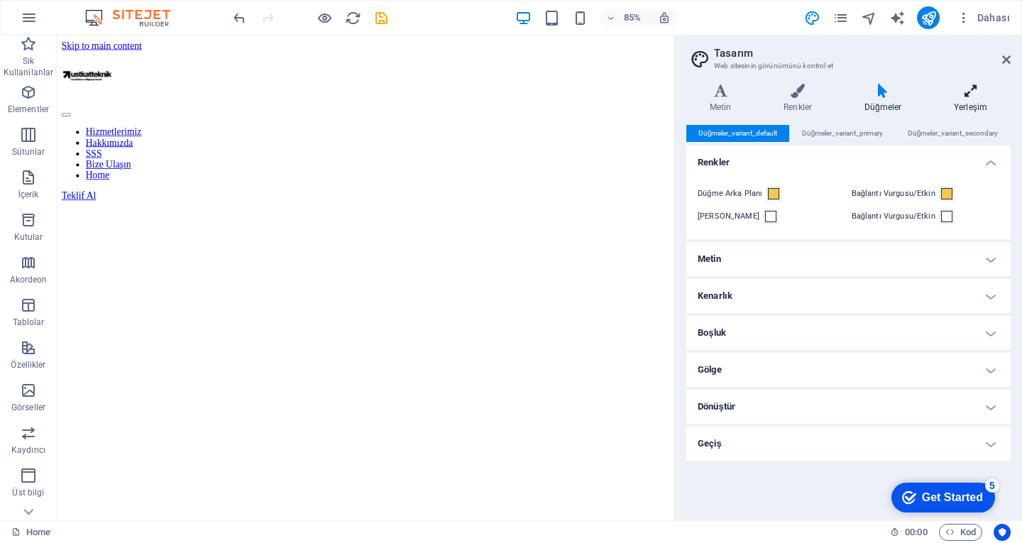
click at [958, 95] on icon at bounding box center [971, 91] width 80 height 14
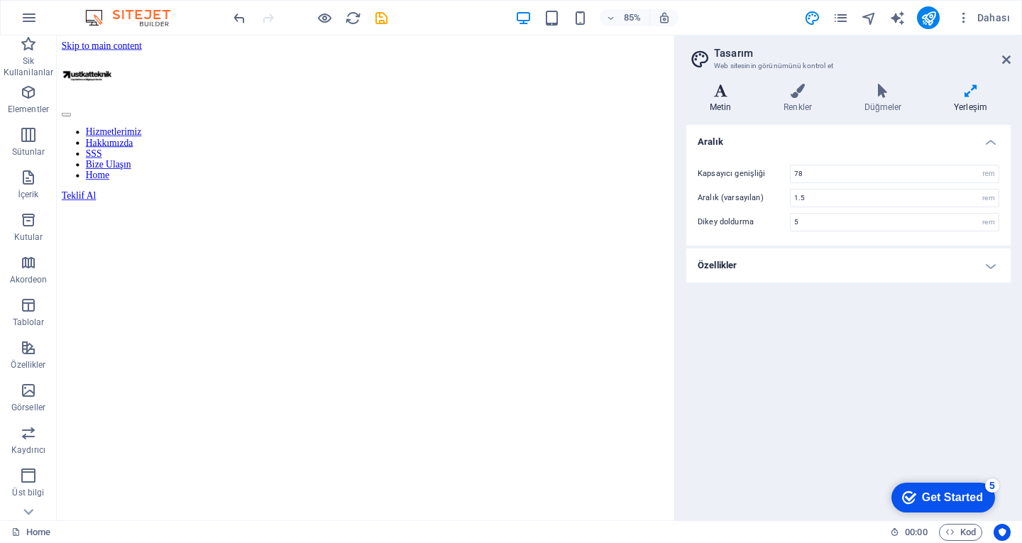
click at [711, 101] on h4 "Metin" at bounding box center [723, 99] width 74 height 30
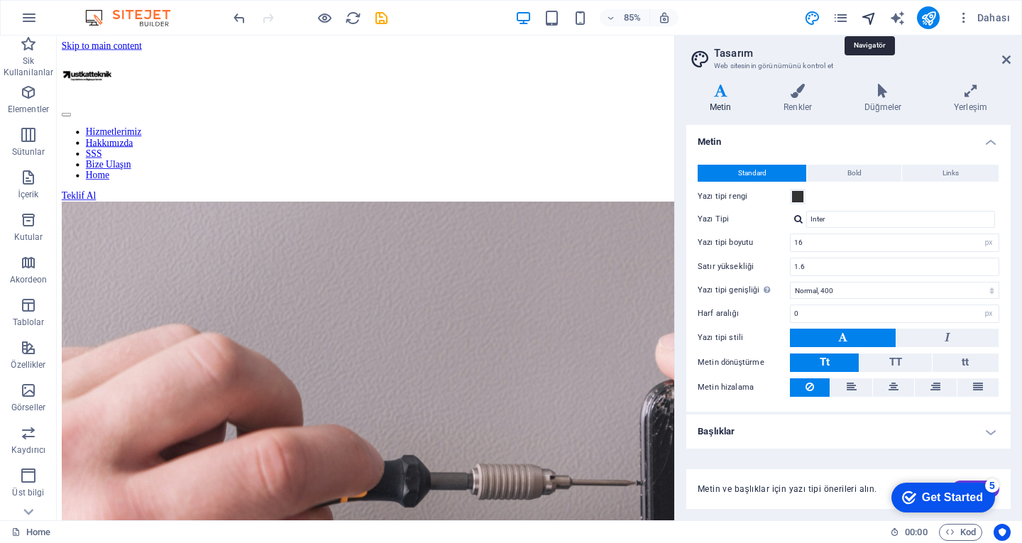
click at [874, 15] on icon "navigator" at bounding box center [869, 18] width 16 height 16
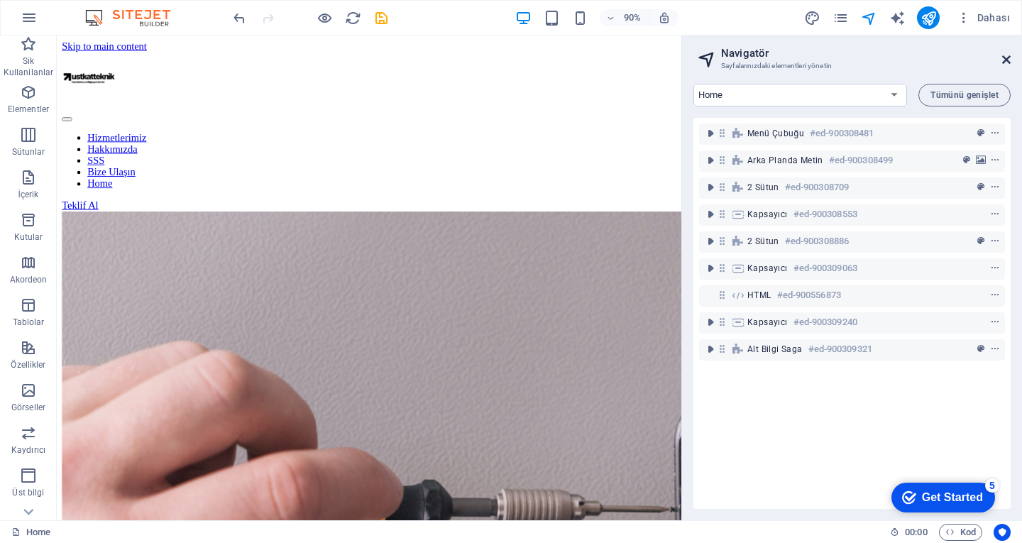
click at [1002, 61] on icon at bounding box center [1006, 59] width 9 height 11
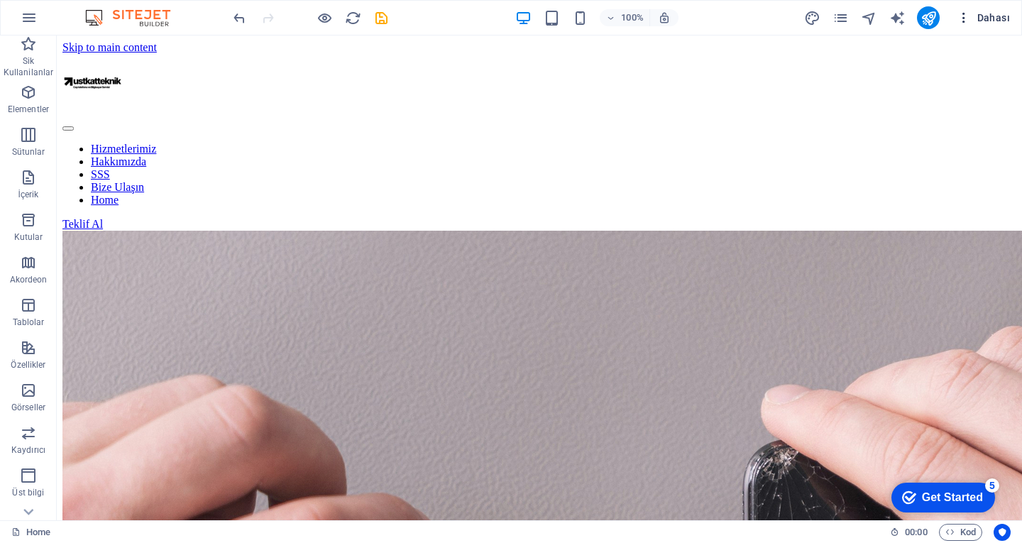
click at [967, 27] on button "Dahası" at bounding box center [983, 17] width 65 height 23
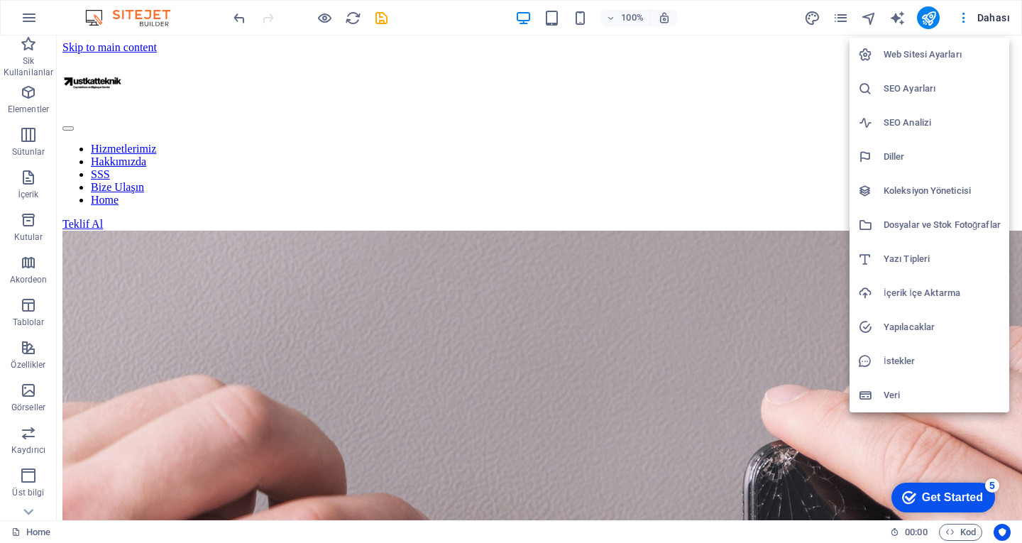
click at [926, 58] on h6 "Web Sitesi Ayarları" at bounding box center [942, 54] width 117 height 17
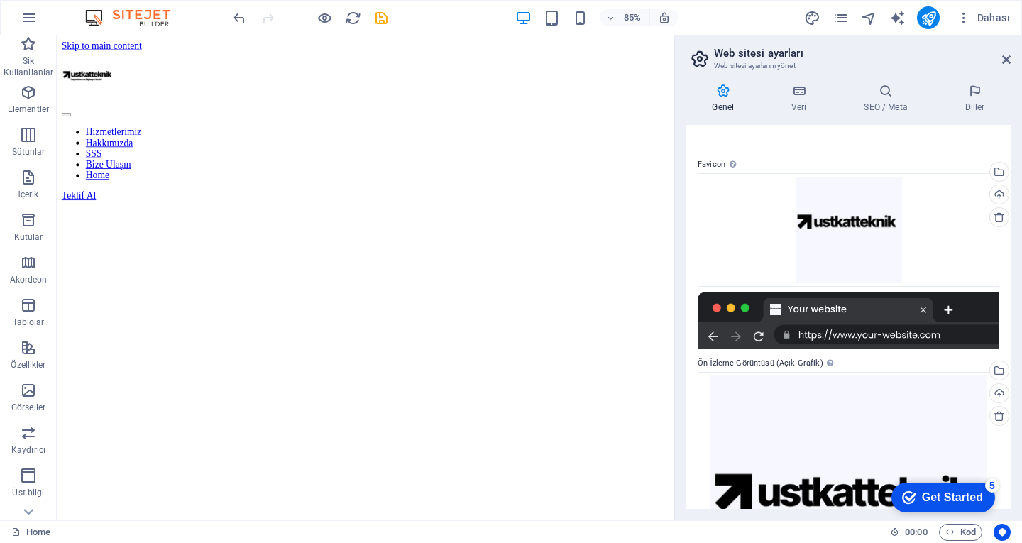
scroll to position [314, 0]
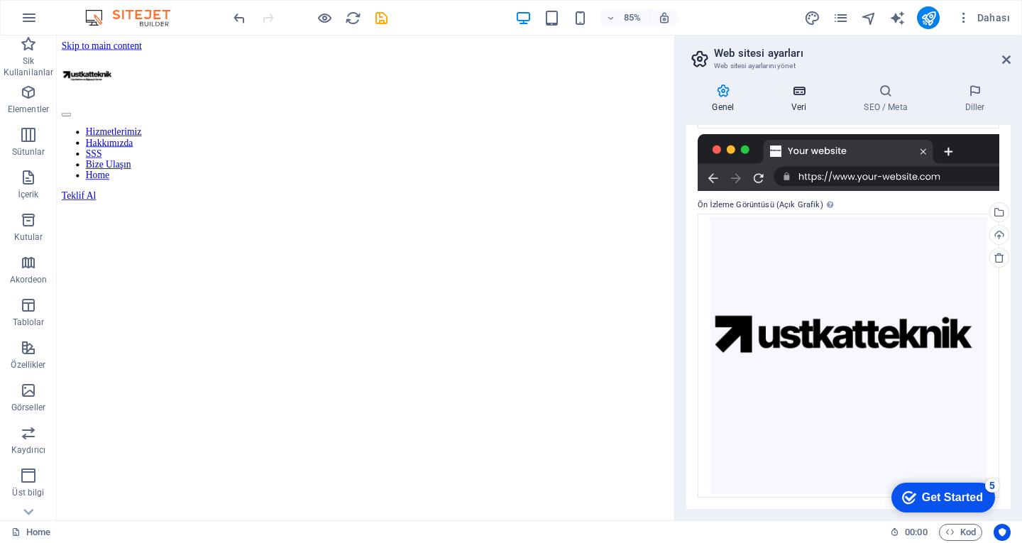
click at [801, 84] on icon at bounding box center [799, 91] width 67 height 14
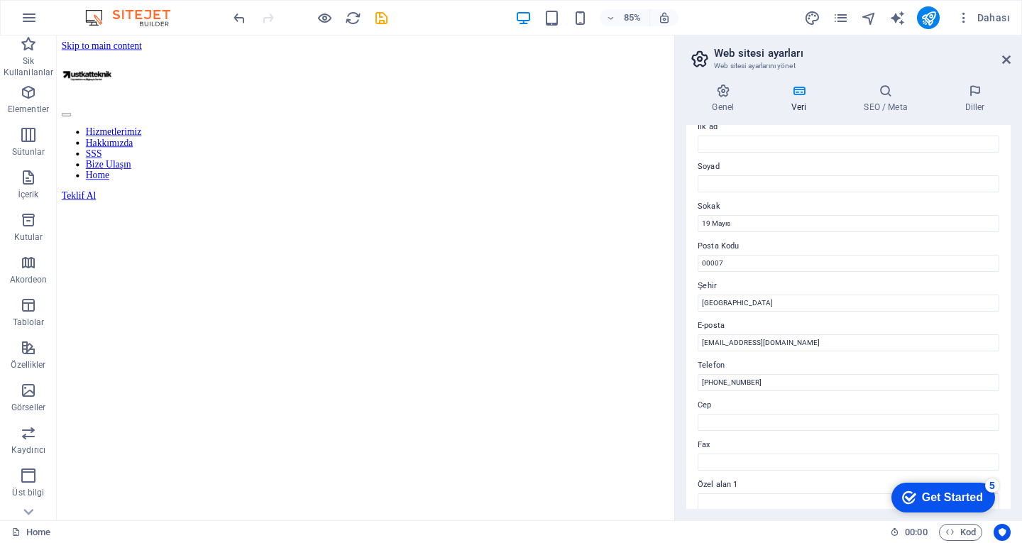
scroll to position [213, 0]
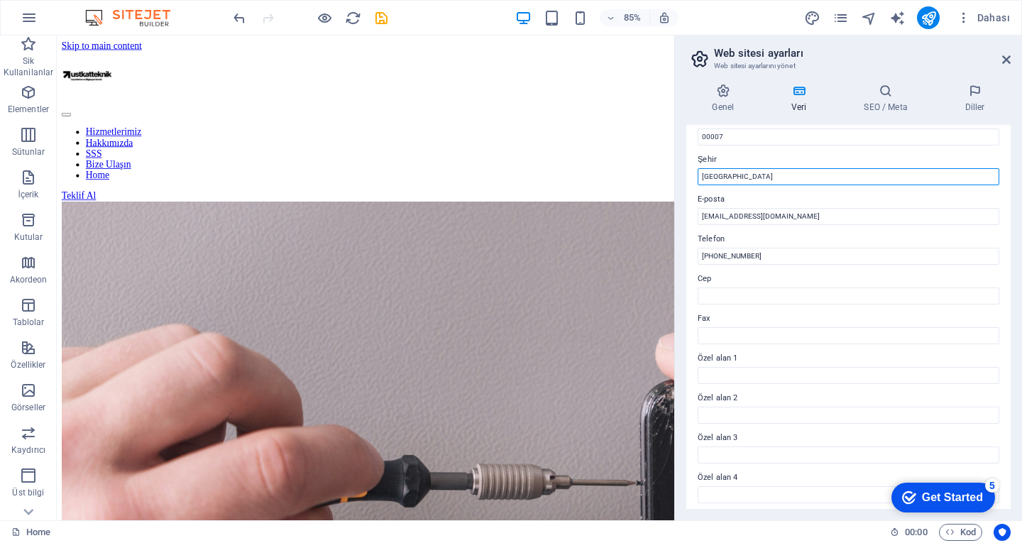
click at [780, 177] on input "[GEOGRAPHIC_DATA]" at bounding box center [849, 176] width 302 height 17
click at [876, 96] on icon at bounding box center [885, 91] width 95 height 14
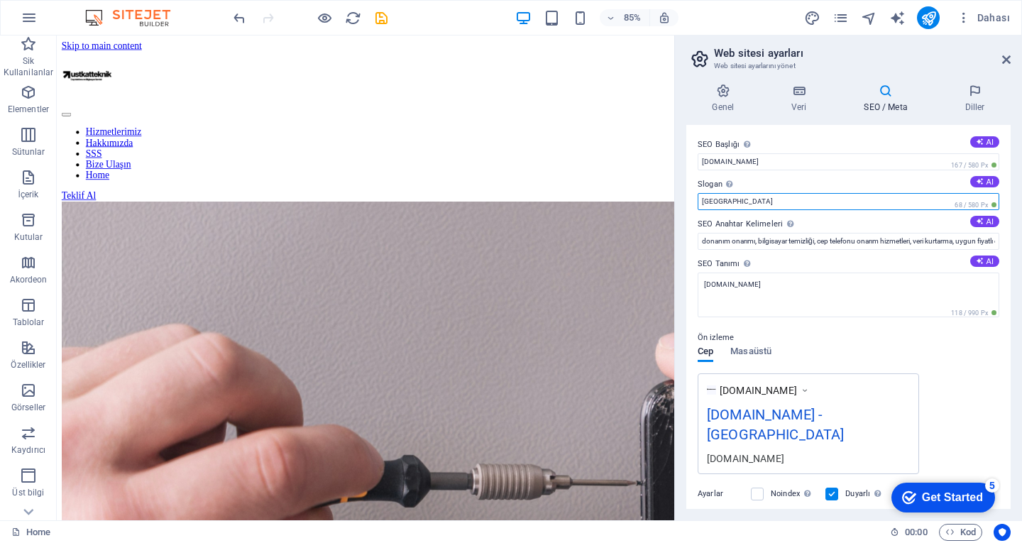
click at [811, 195] on input "[GEOGRAPHIC_DATA]" at bounding box center [849, 201] width 302 height 17
drag, startPoint x: 806, startPoint y: 197, endPoint x: 695, endPoint y: 206, distance: 111.1
click at [695, 206] on div "SEO Başlığı Web sitenin başlığı - onu arama motoru sonuçlarında öne çıkan bir ş…" at bounding box center [848, 317] width 324 height 384
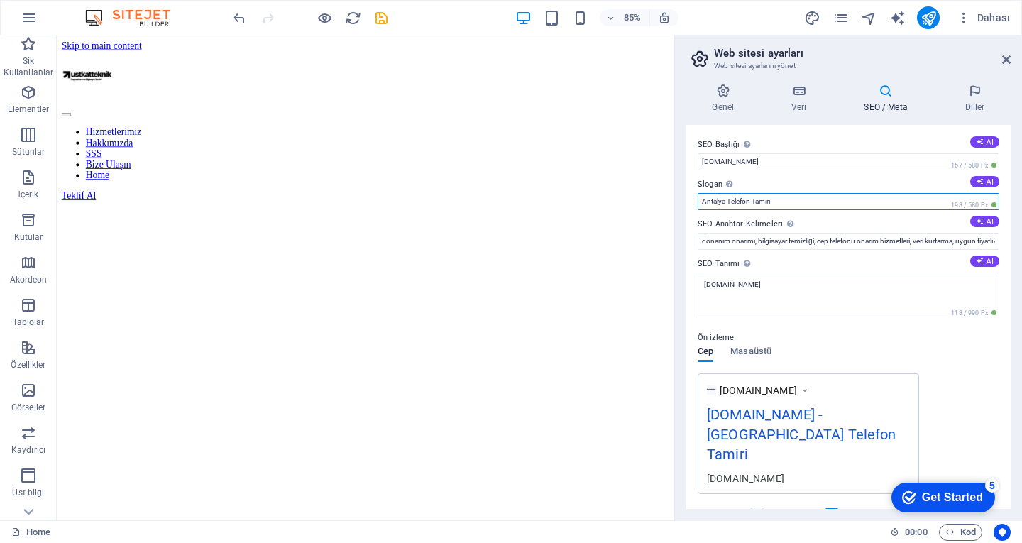
click at [730, 197] on input "Antalya Telefon Tamiri" at bounding box center [849, 201] width 302 height 17
click at [726, 201] on input "Antalya Telefon Tamiri" at bounding box center [849, 201] width 302 height 17
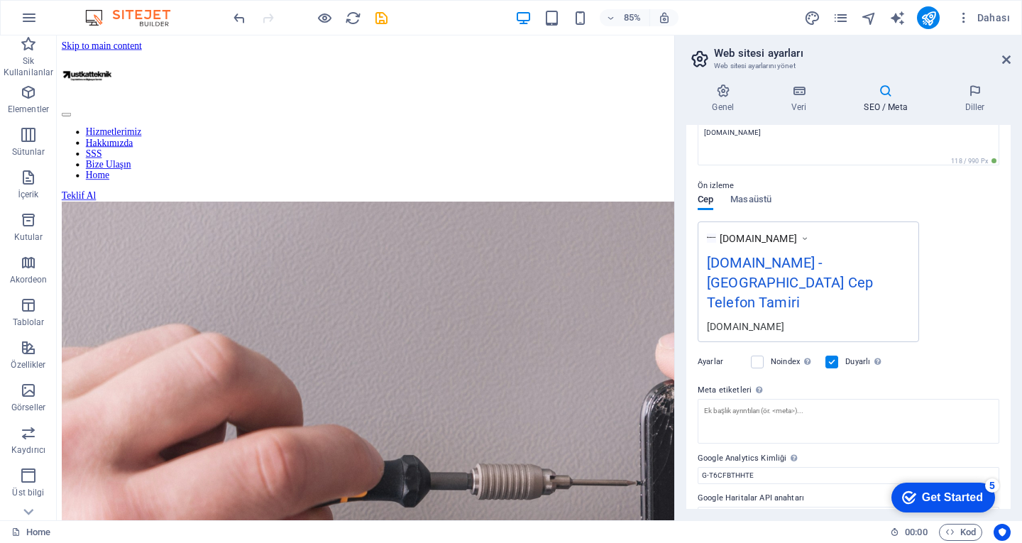
scroll to position [158, 0]
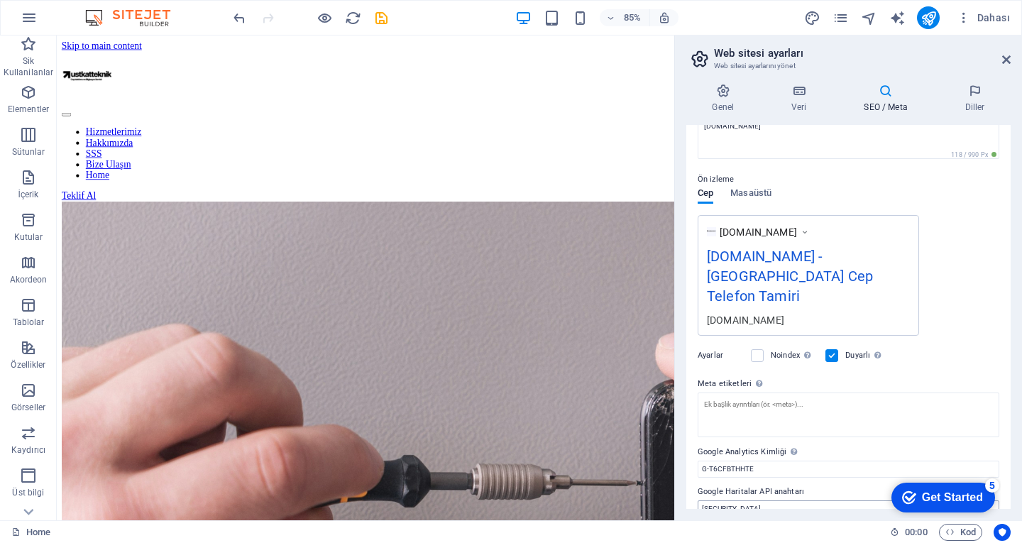
type input "Antalya Cep Telefon Tamiri"
click at [818, 500] on input "[SECURITY_DATA]" at bounding box center [849, 508] width 302 height 17
click at [769, 461] on input "G-T6CFBTHHTE" at bounding box center [849, 469] width 302 height 17
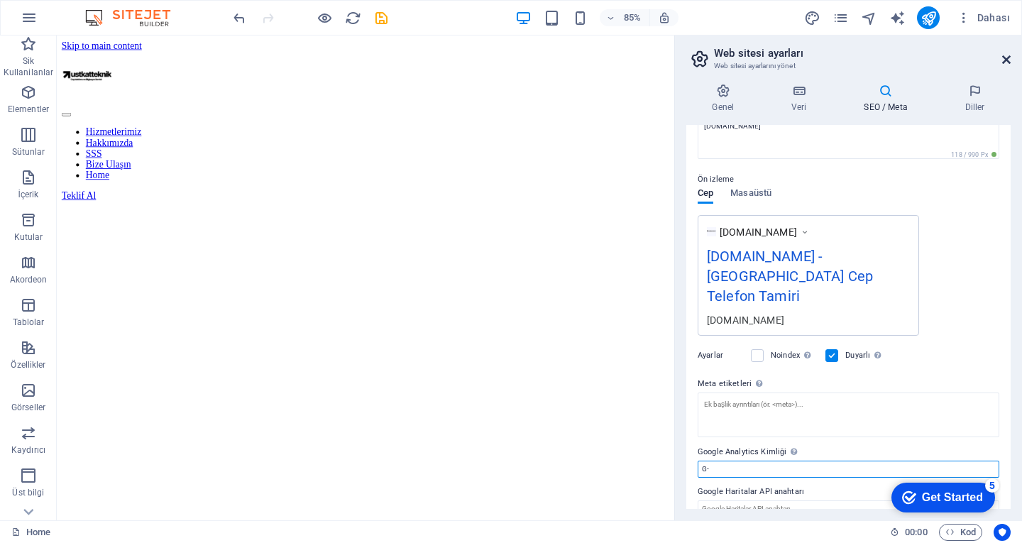
type input "G-"
drag, startPoint x: 1007, startPoint y: 58, endPoint x: 946, endPoint y: 25, distance: 69.6
click at [1007, 58] on icon at bounding box center [1006, 59] width 9 height 11
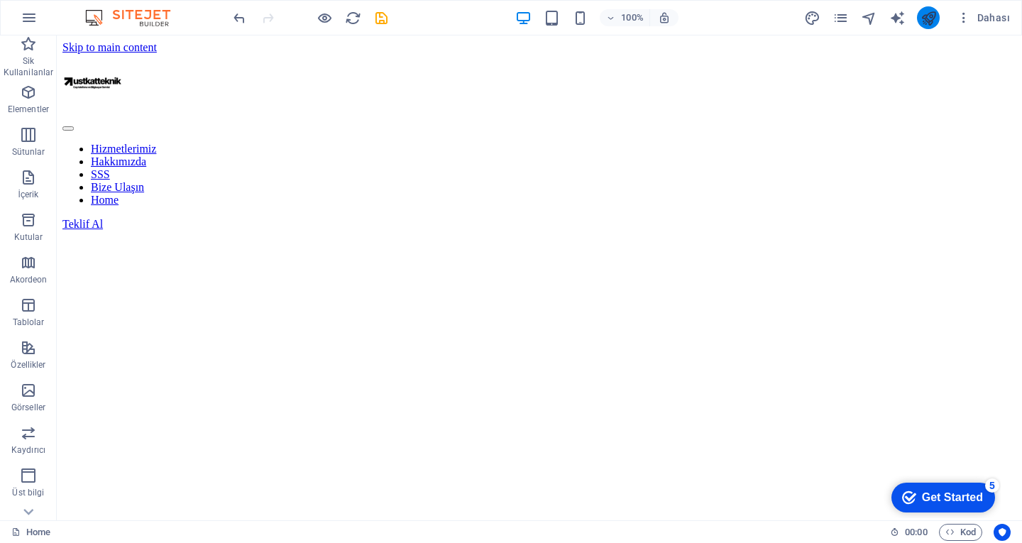
click at [923, 13] on icon "publish" at bounding box center [929, 18] width 16 height 16
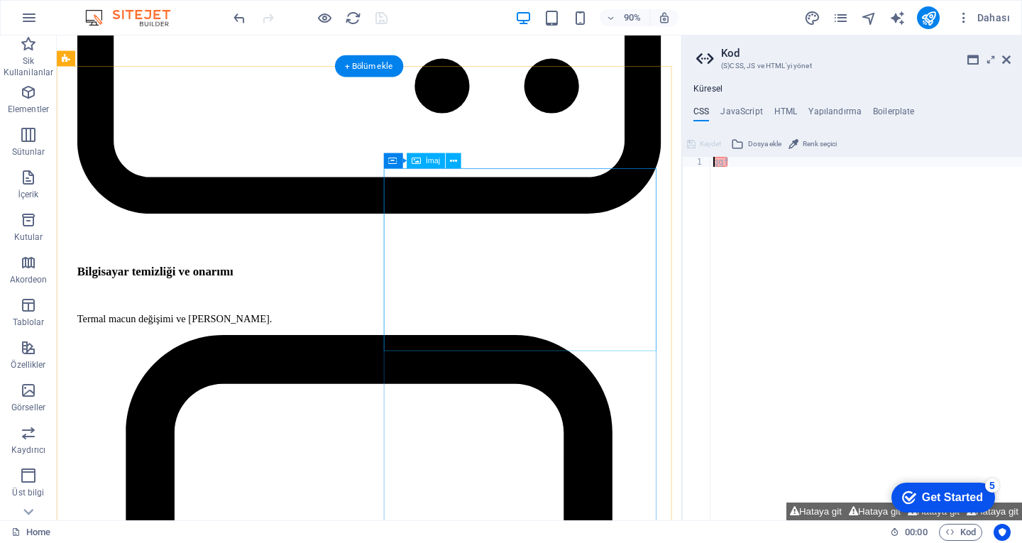
scroll to position [2697, 0]
